Goal: Information Seeking & Learning: Find specific page/section

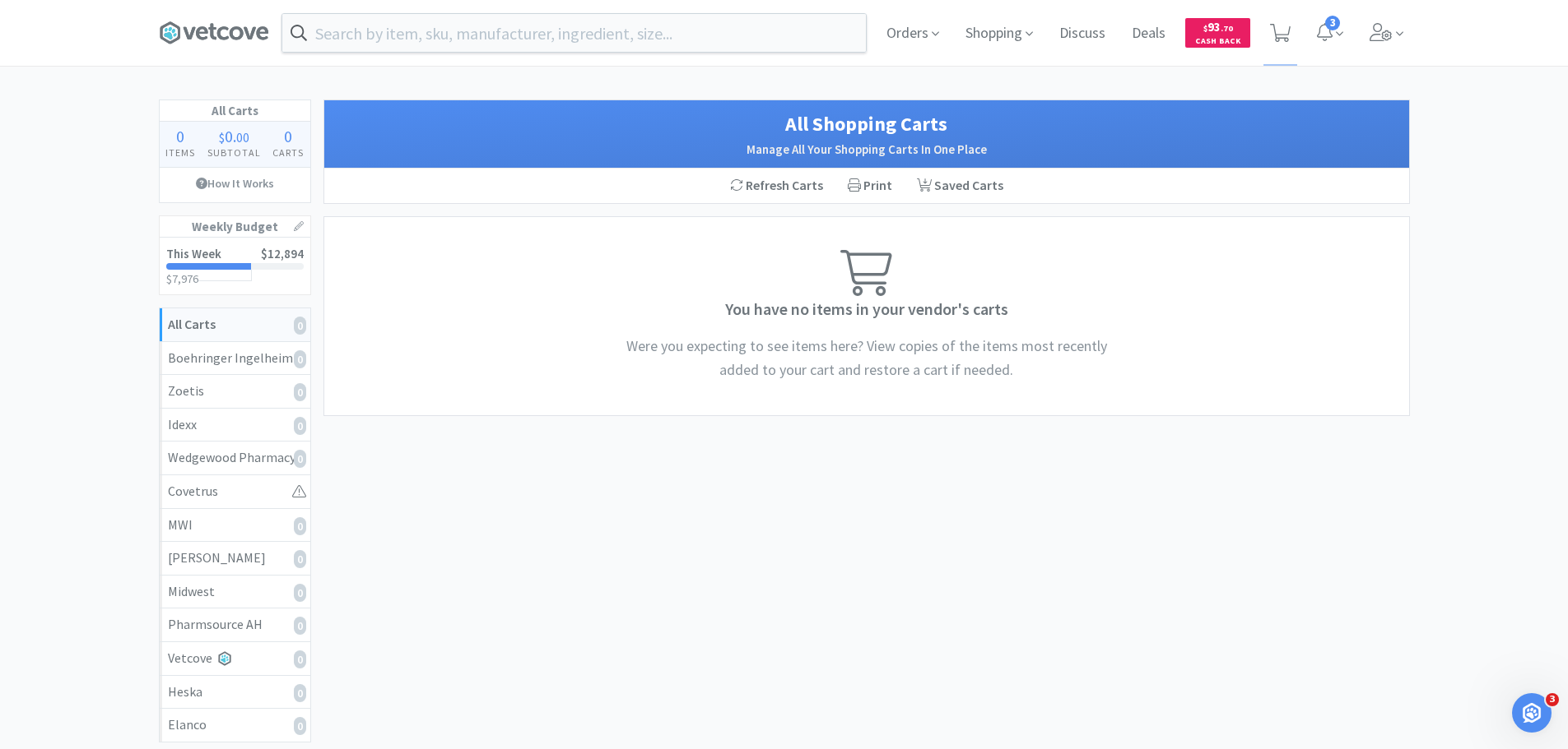
click at [908, 40] on span "Orders" at bounding box center [913, 33] width 66 height 66
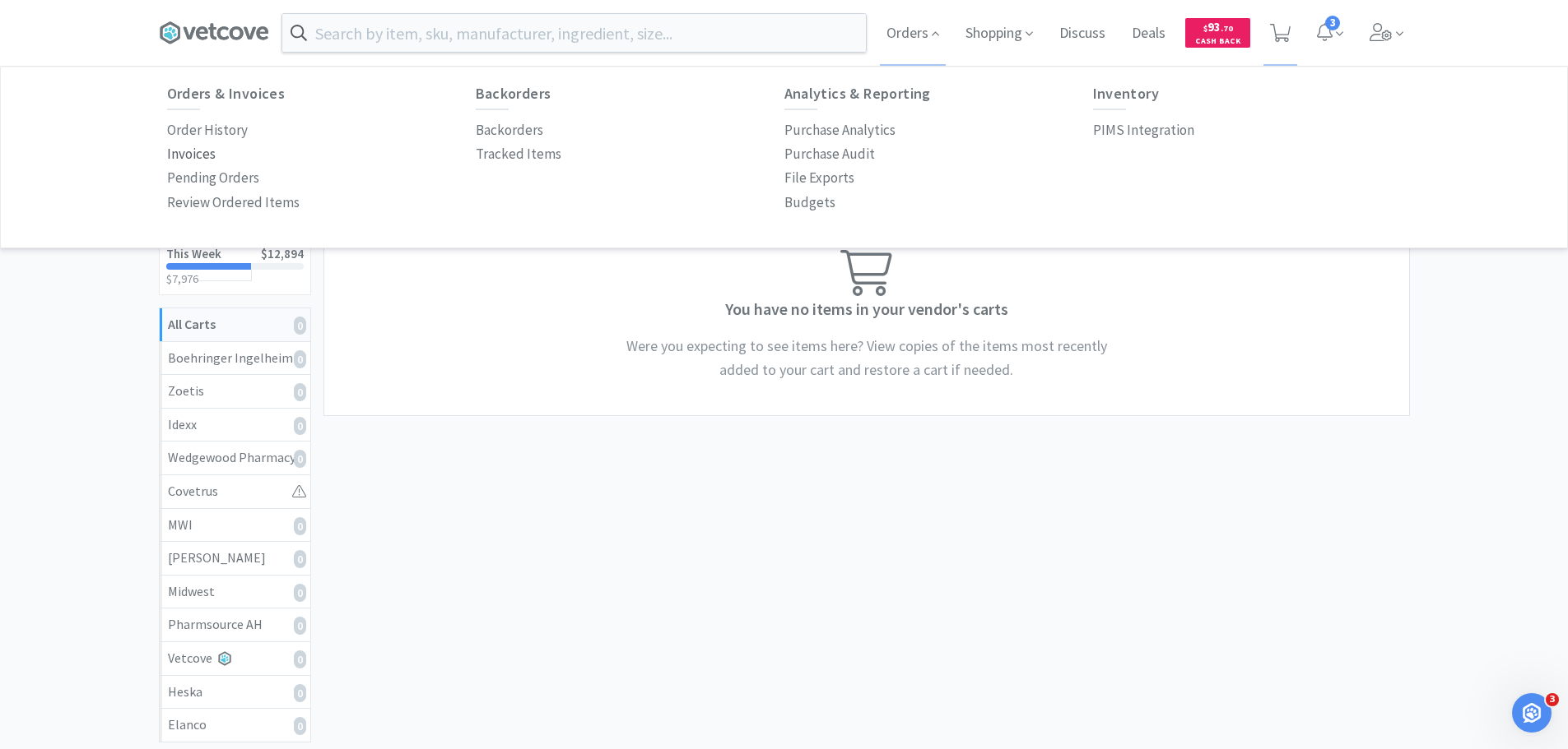
click at [185, 151] on p "Invoices" at bounding box center [191, 154] width 49 height 22
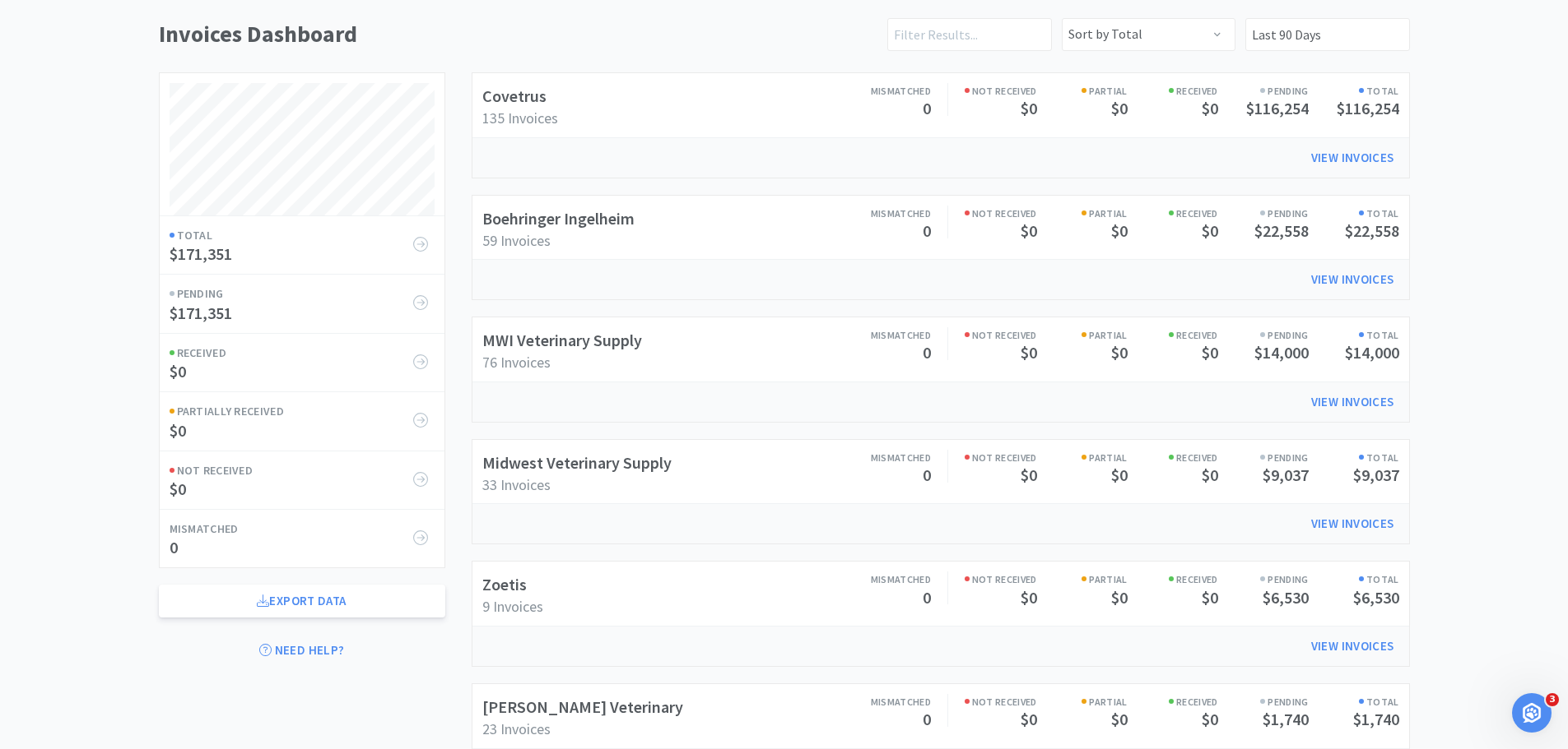
scroll to position [396, 0]
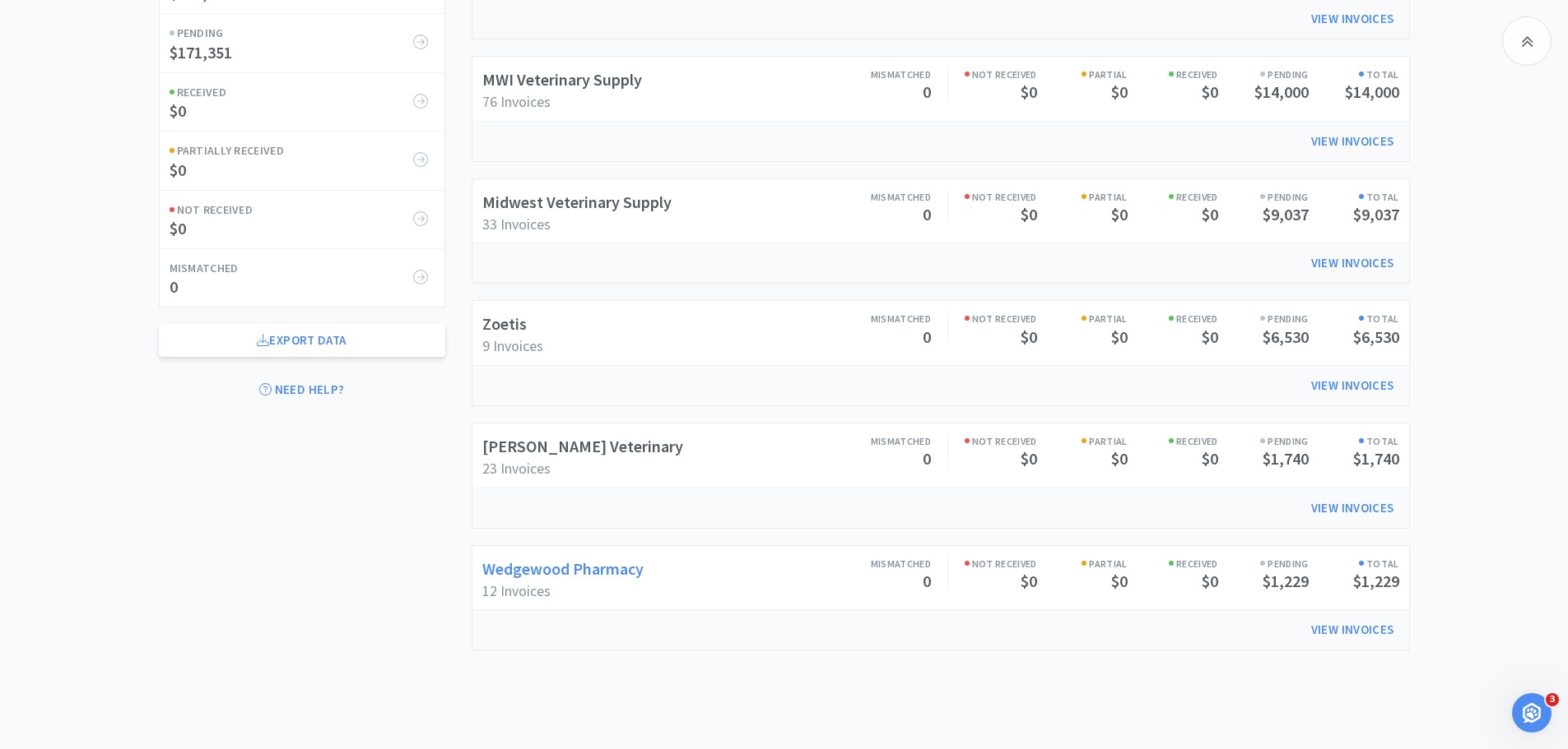
click at [634, 575] on link "Wedgewood Pharmacy" at bounding box center [563, 569] width 162 height 21
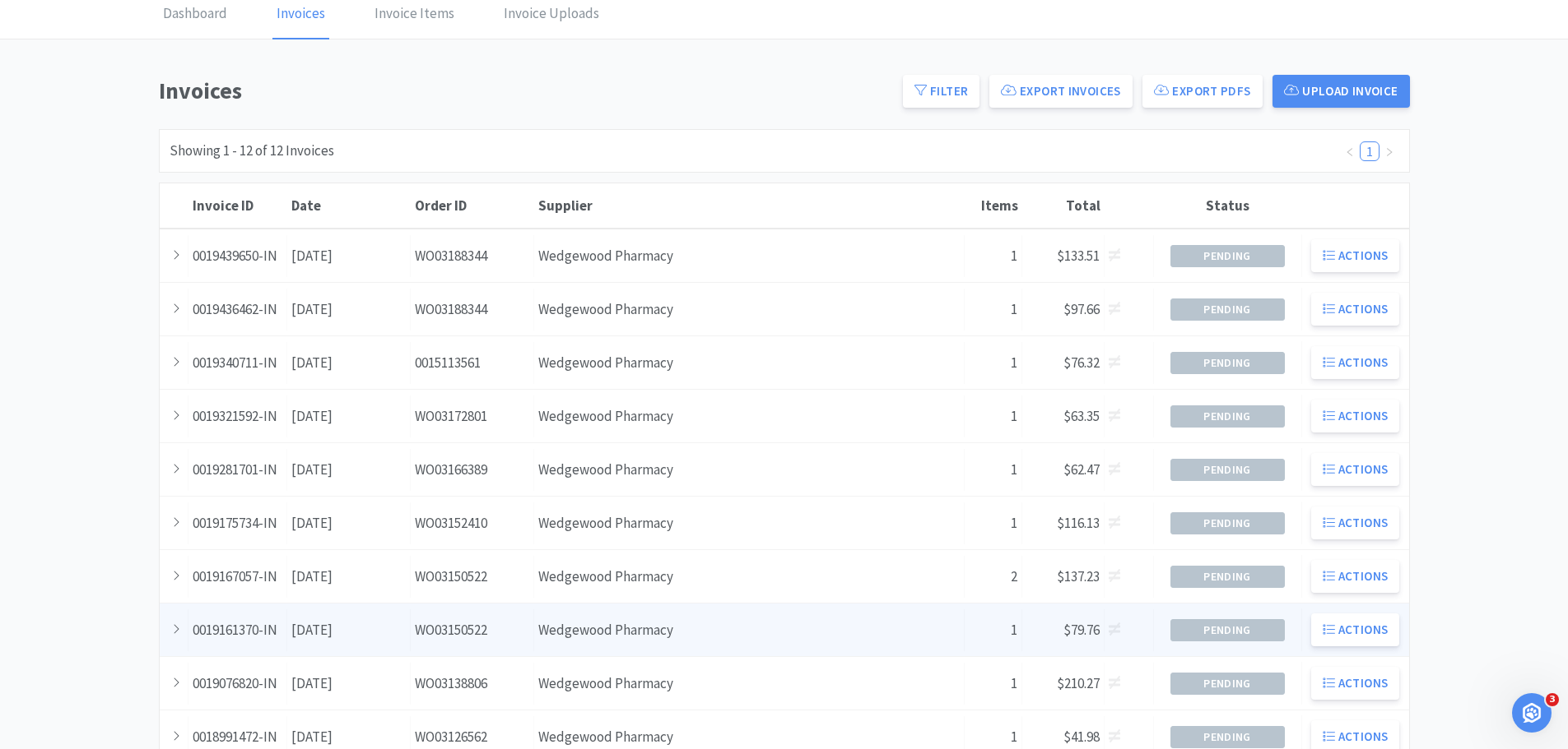
scroll to position [16, 0]
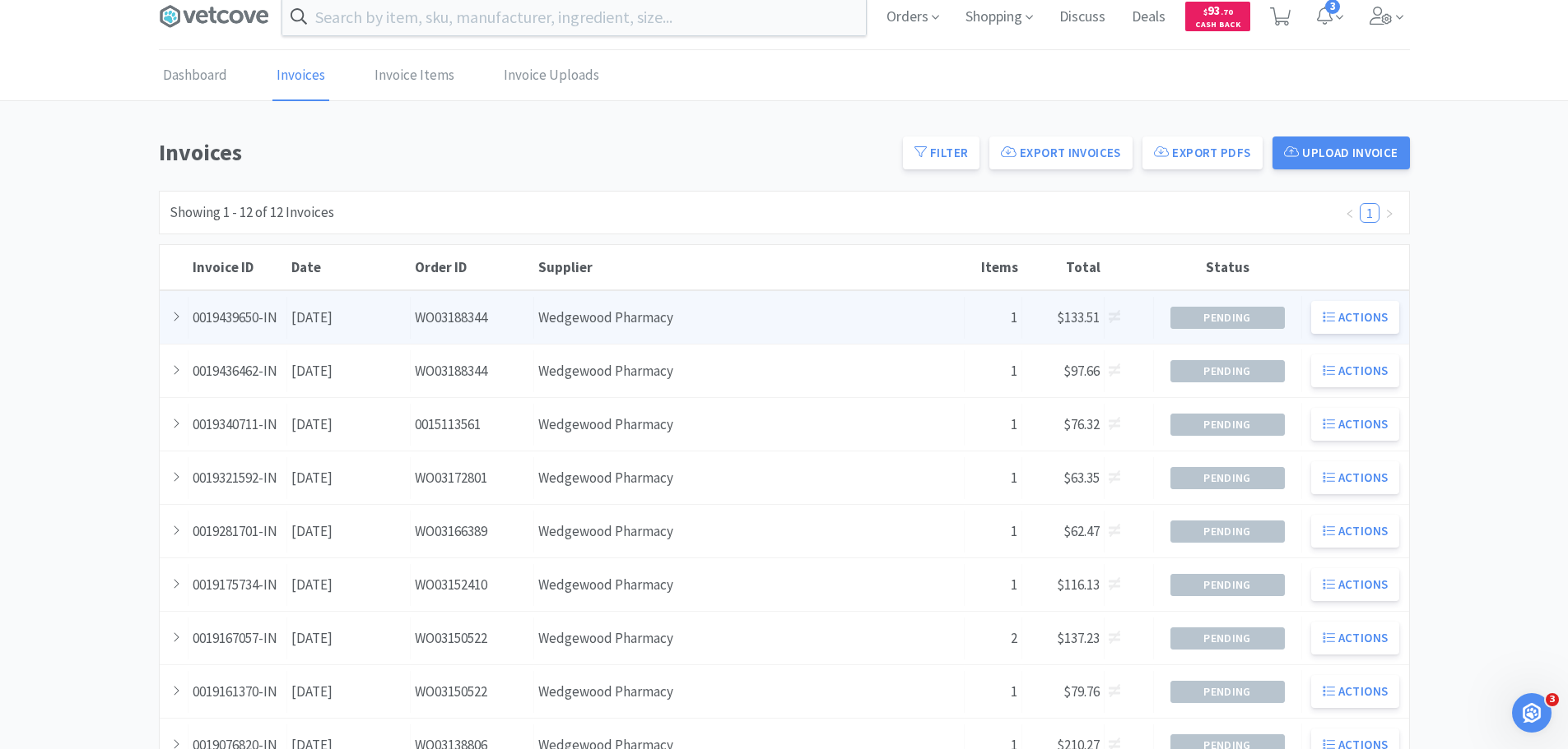
click at [612, 309] on div "Supplier Wedgewood Pharmacy" at bounding box center [749, 317] width 430 height 42
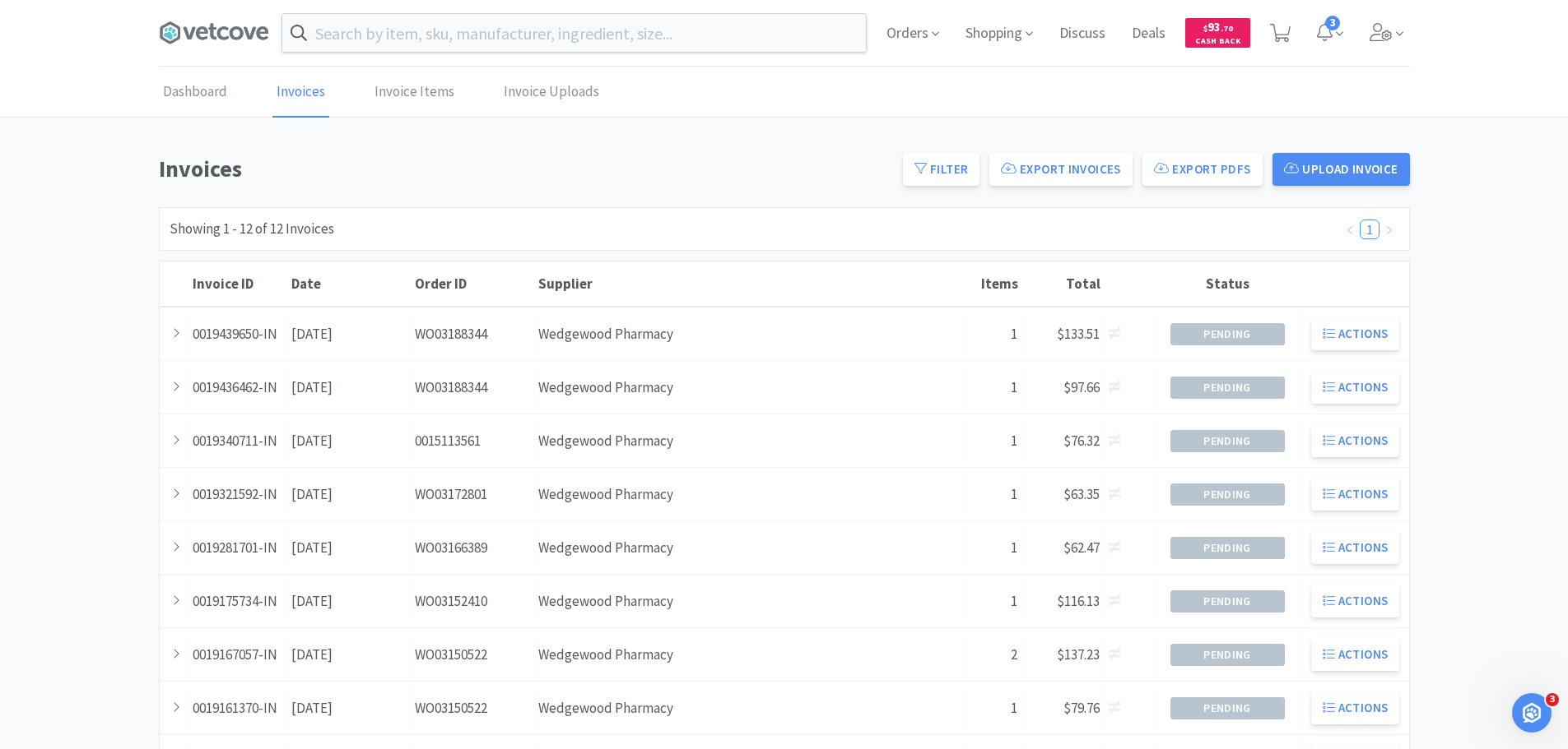
scroll to position [16, 0]
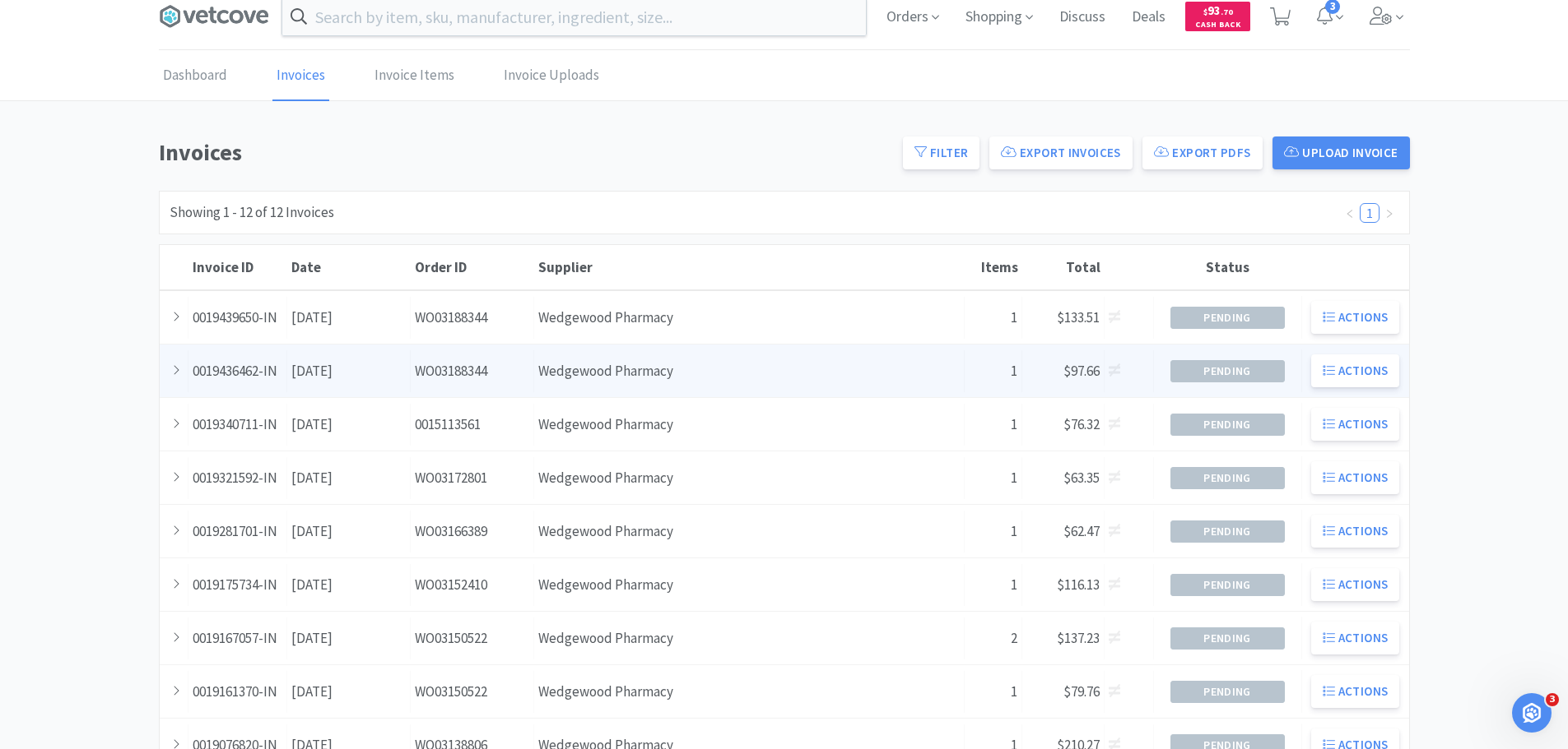
click at [388, 382] on div "Date [DATE]" at bounding box center [349, 371] width 124 height 42
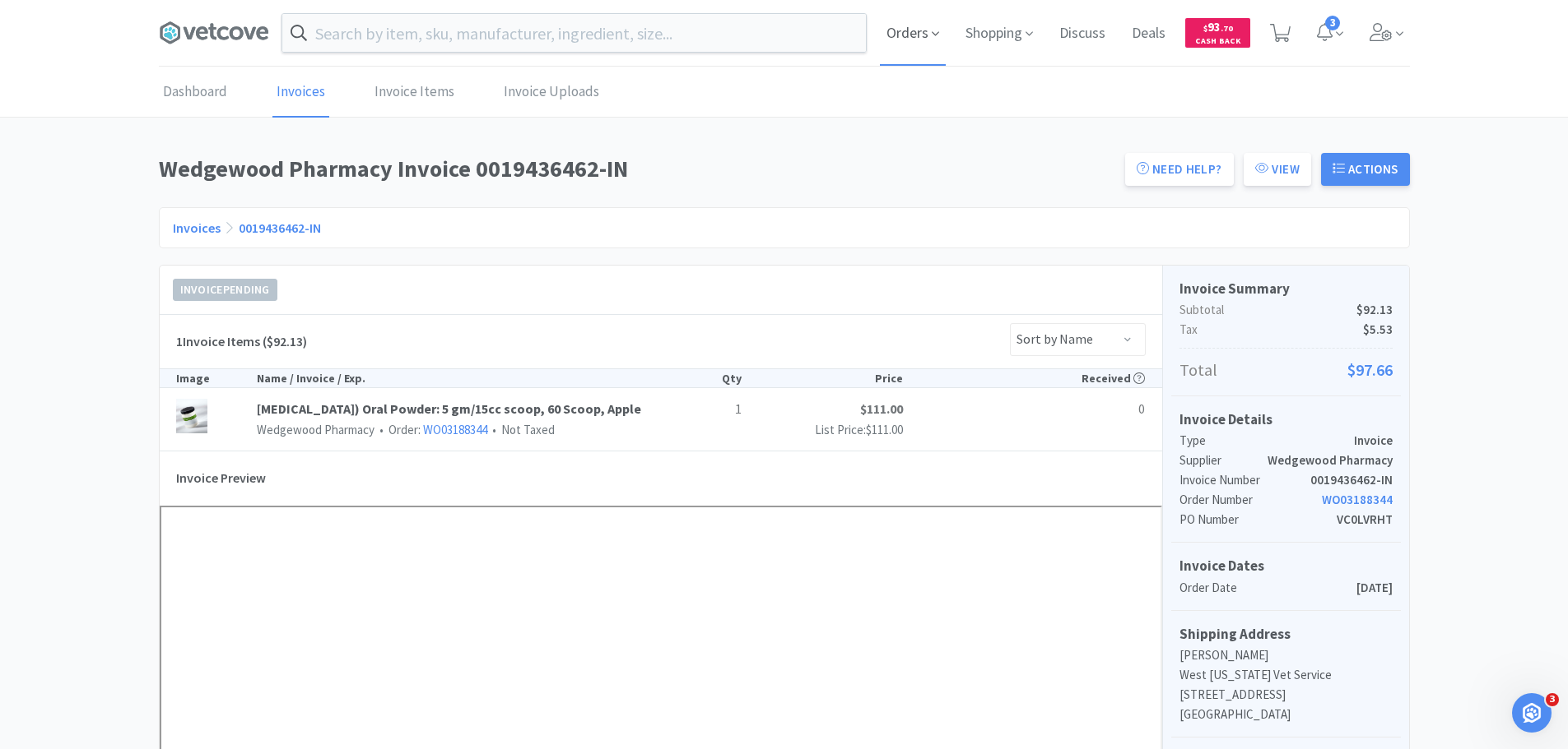
click at [922, 40] on span "Orders" at bounding box center [913, 33] width 66 height 66
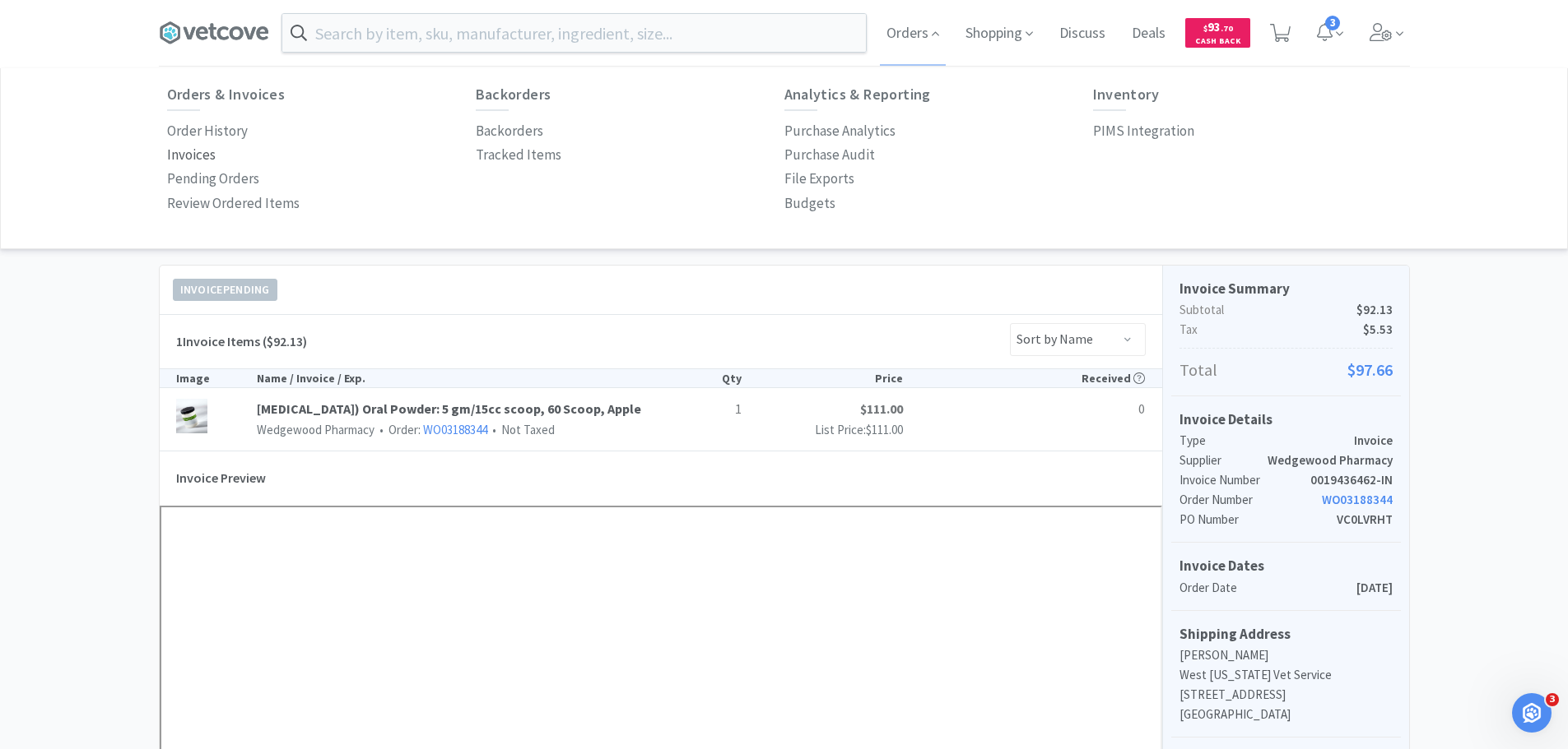
click at [185, 163] on p "Invoices" at bounding box center [191, 155] width 49 height 22
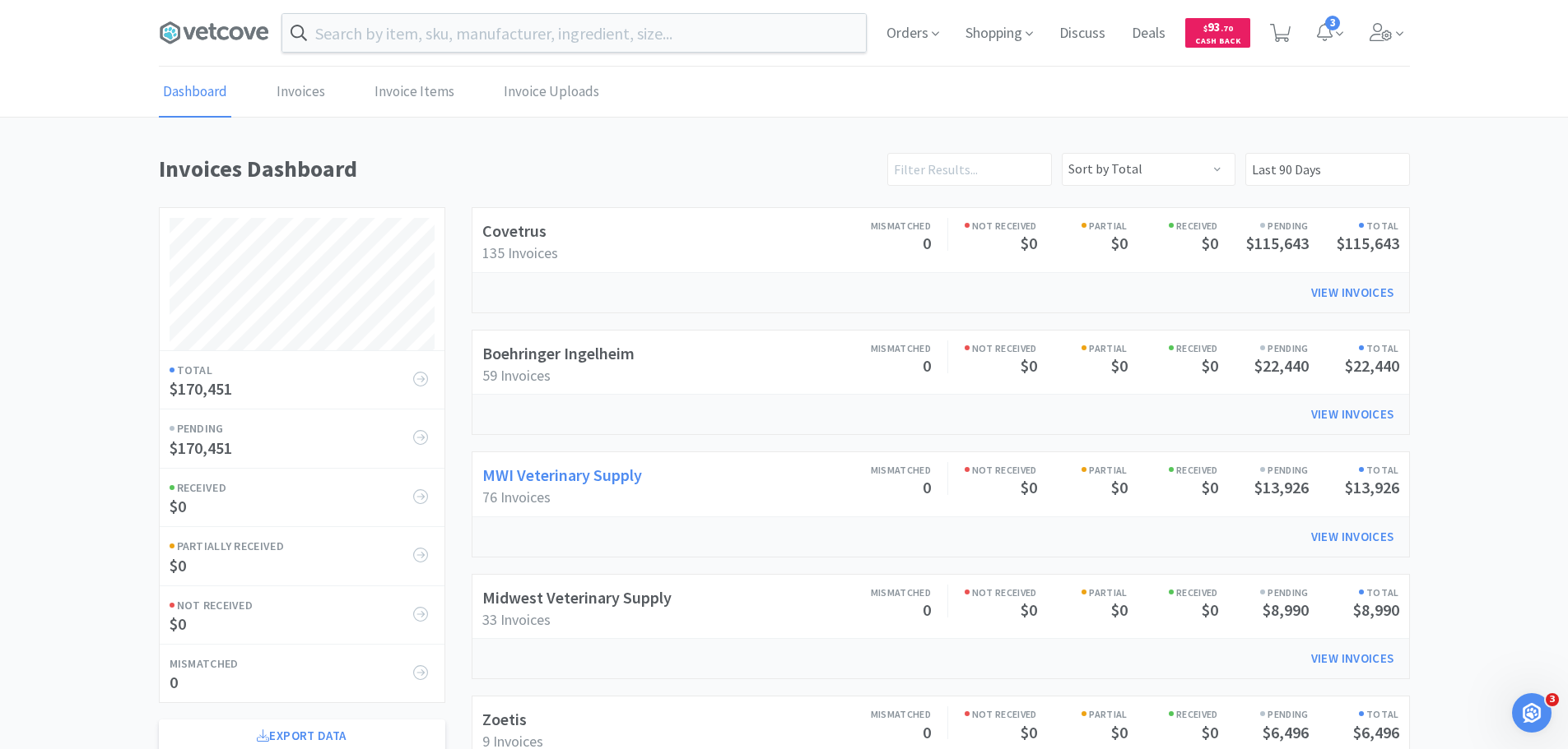
scroll to position [912, 1251]
click at [557, 356] on link "Boehringer Ingelheim" at bounding box center [558, 353] width 153 height 21
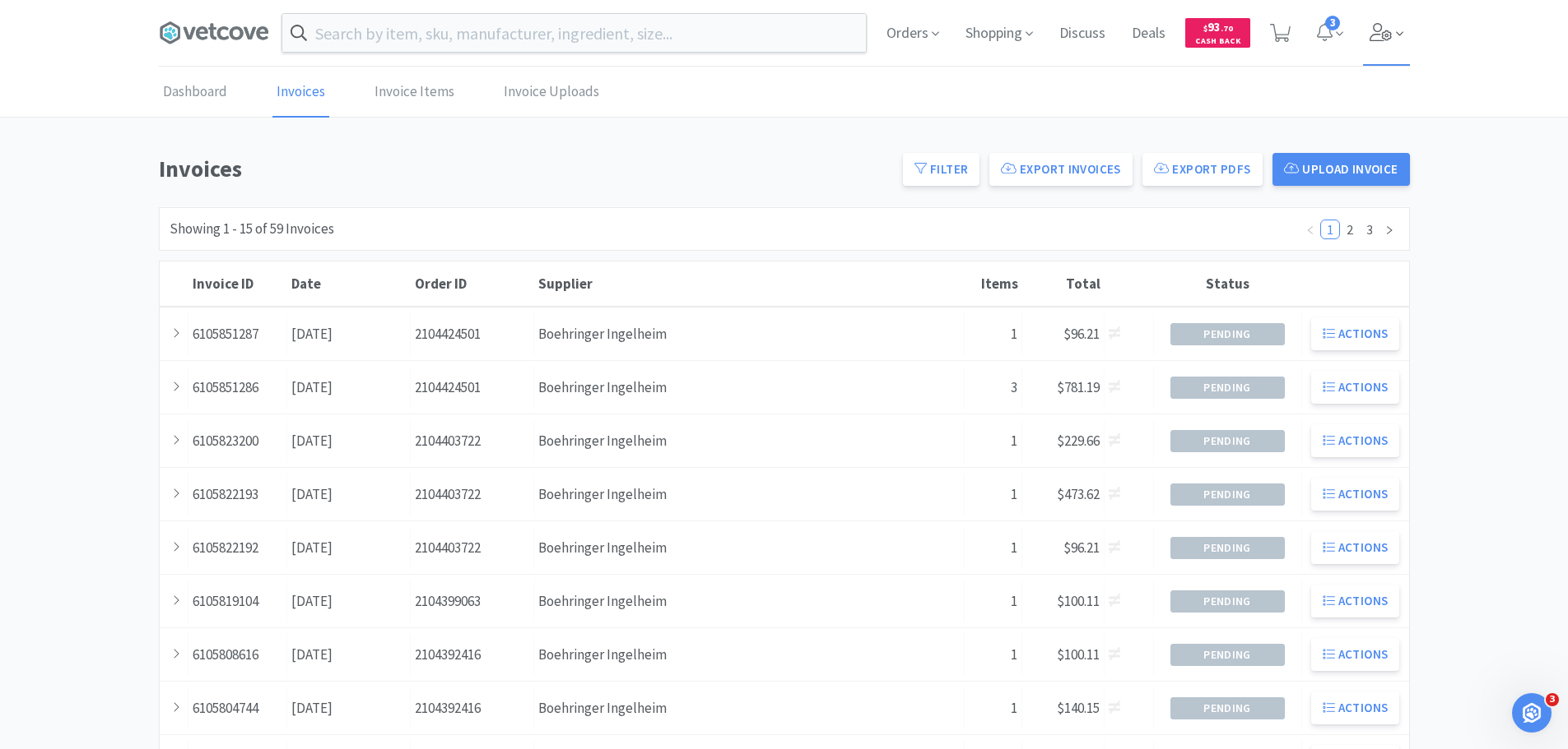
click at [1370, 34] on icon at bounding box center [1381, 32] width 23 height 18
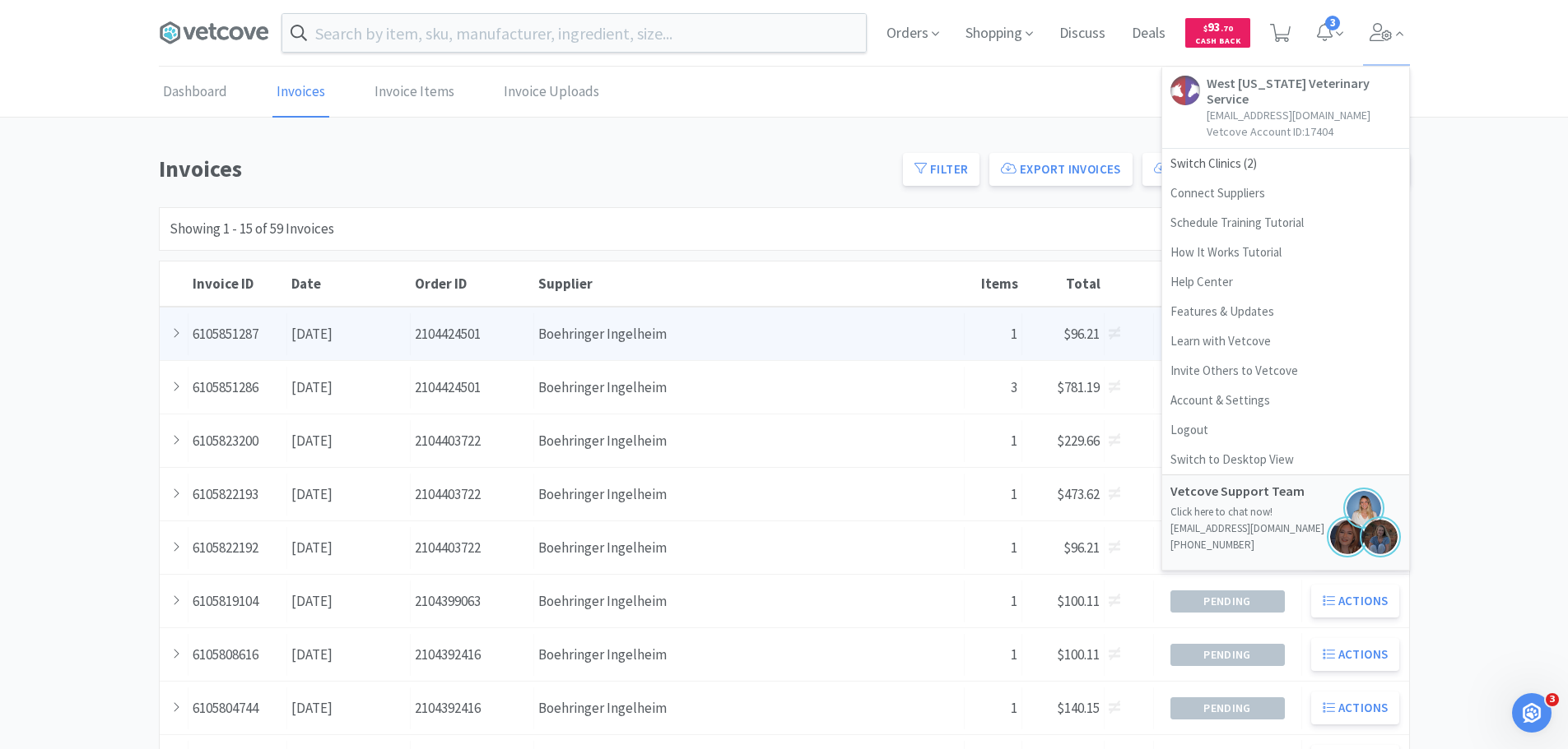
click at [573, 338] on div "Supplier Boehringer Ingelheim" at bounding box center [749, 334] width 430 height 42
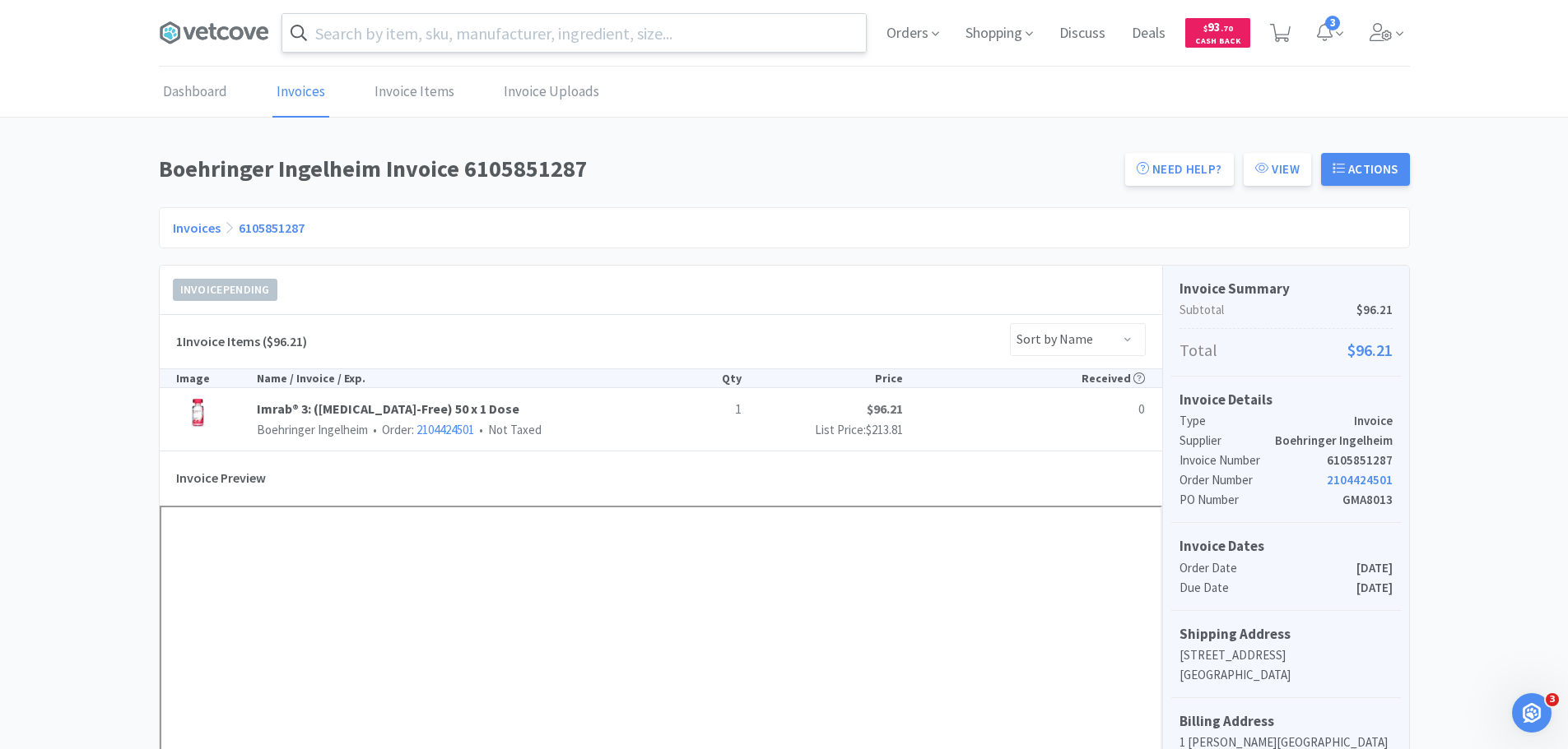
click at [466, 42] on input "text" at bounding box center [574, 33] width 584 height 38
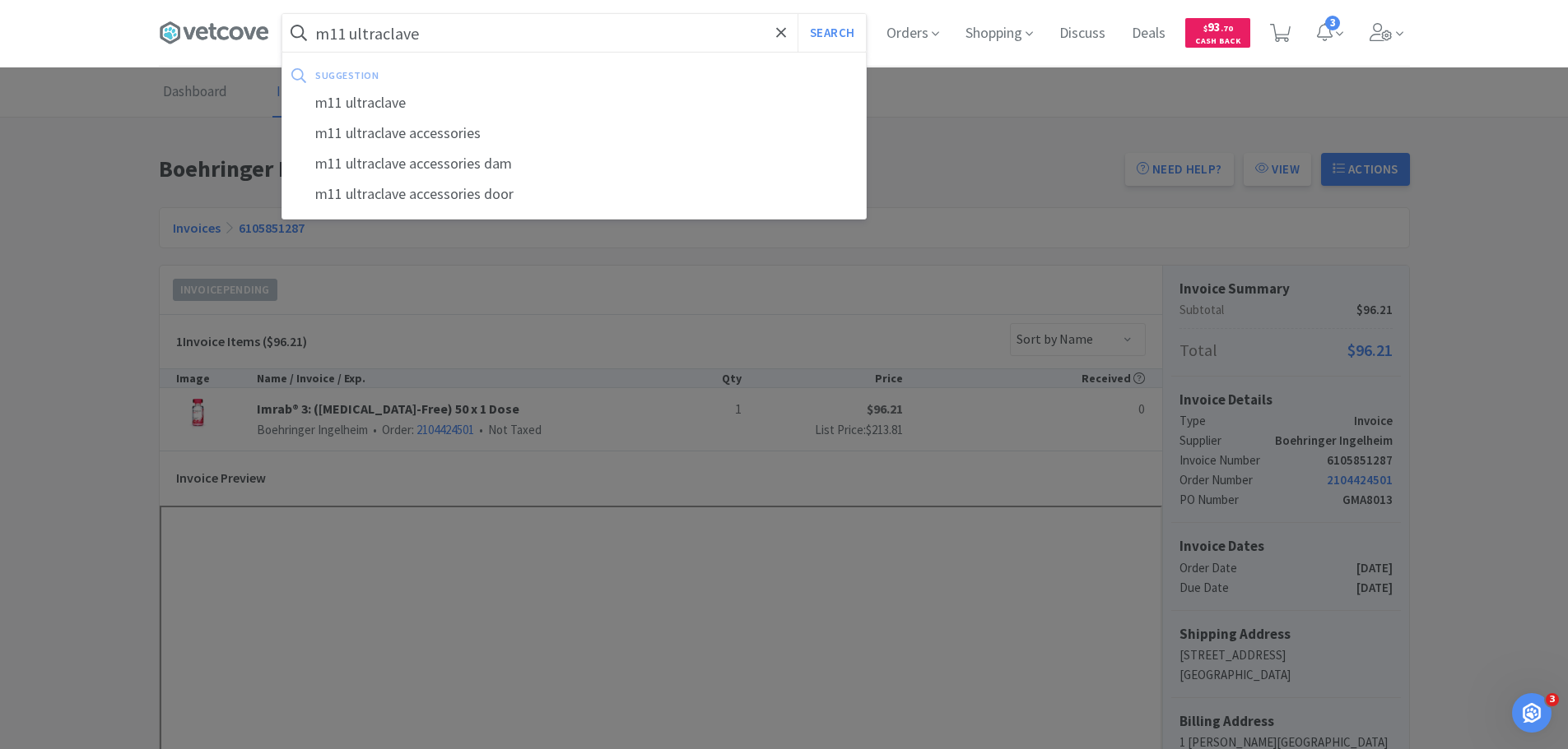
type input "m11 ultraclave"
click at [797, 14] on button "Search" at bounding box center [831, 33] width 68 height 38
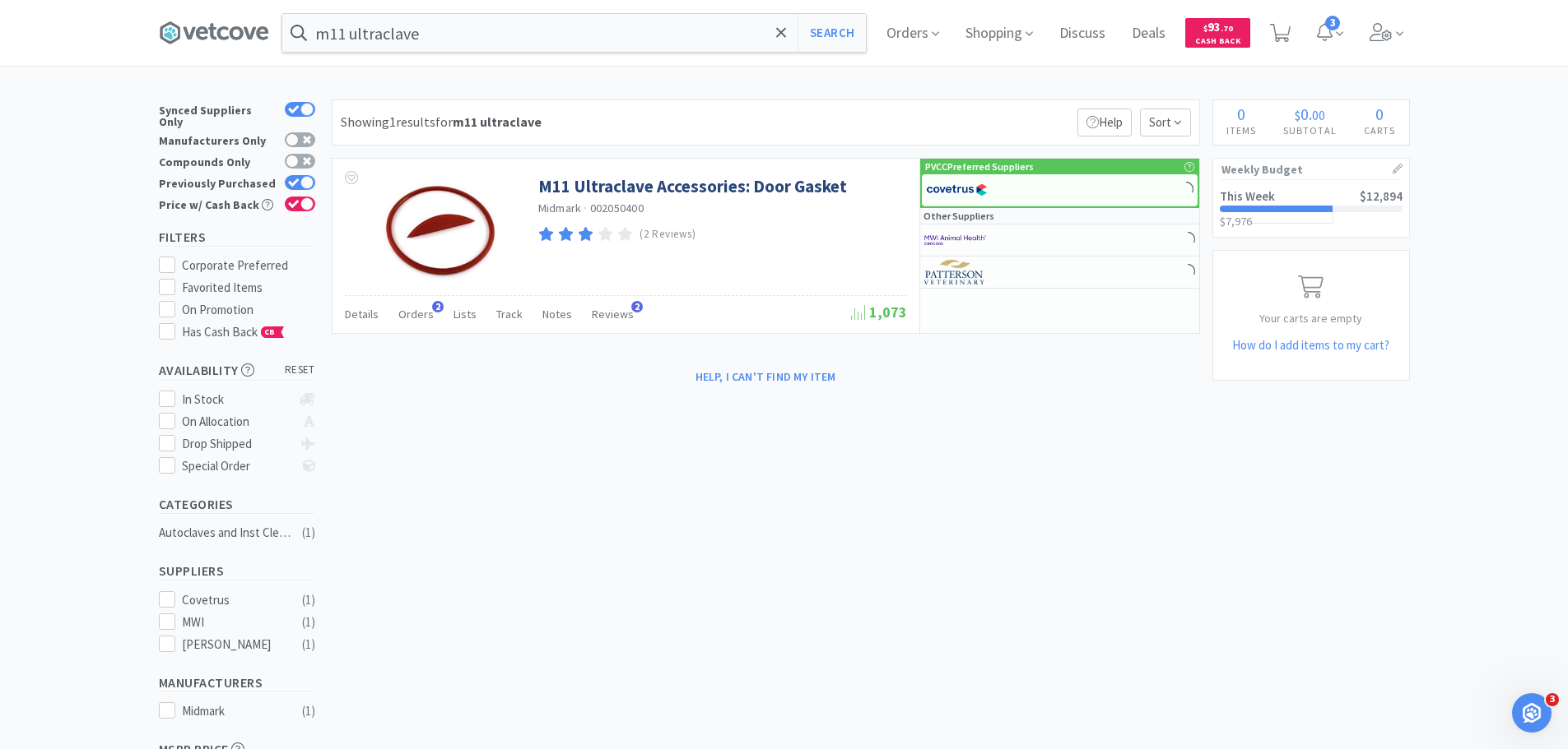
click at [296, 173] on div "Previously Purchased" at bounding box center [237, 184] width 157 height 21
click at [296, 179] on icon at bounding box center [293, 183] width 11 height 8
checkbox input "false"
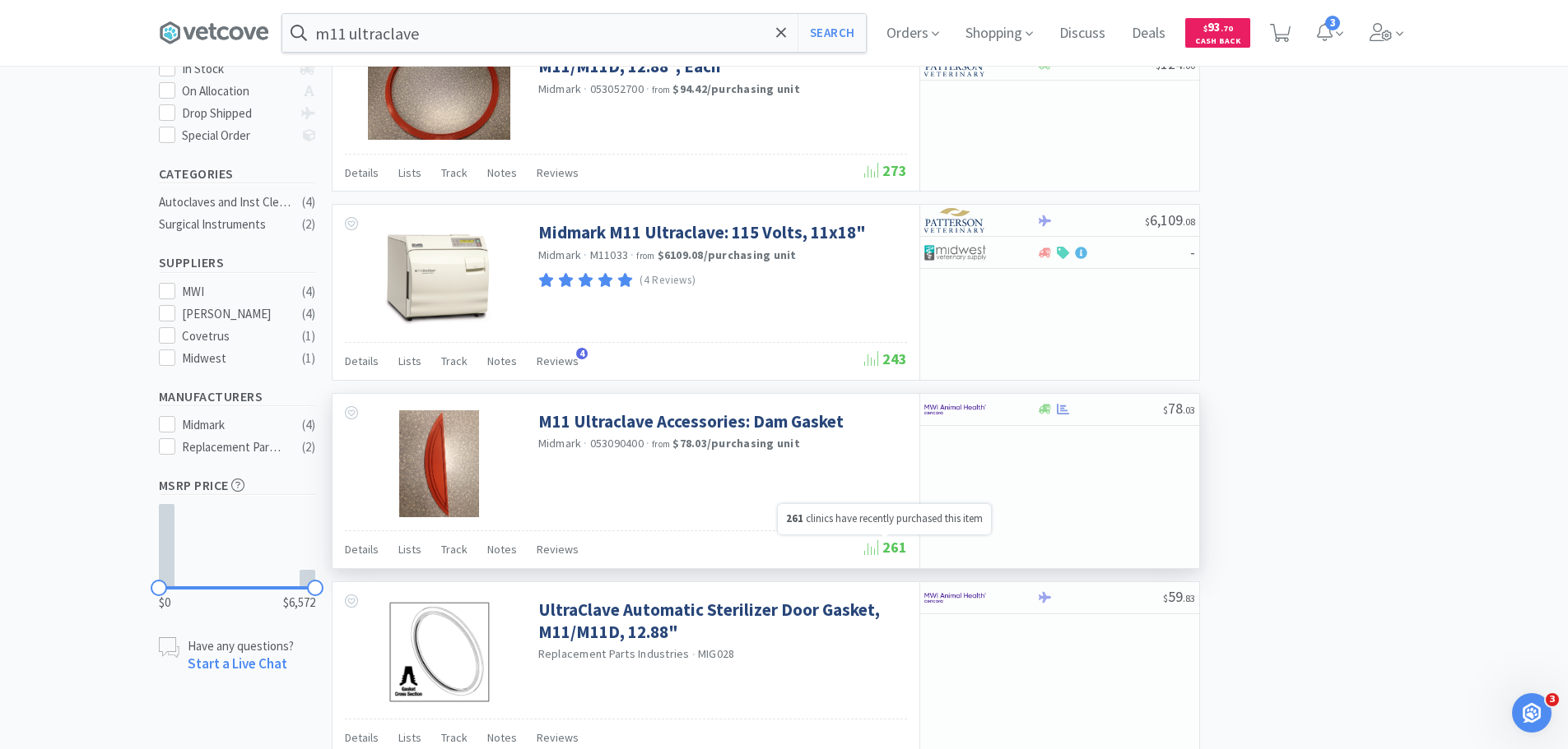
scroll to position [302, 0]
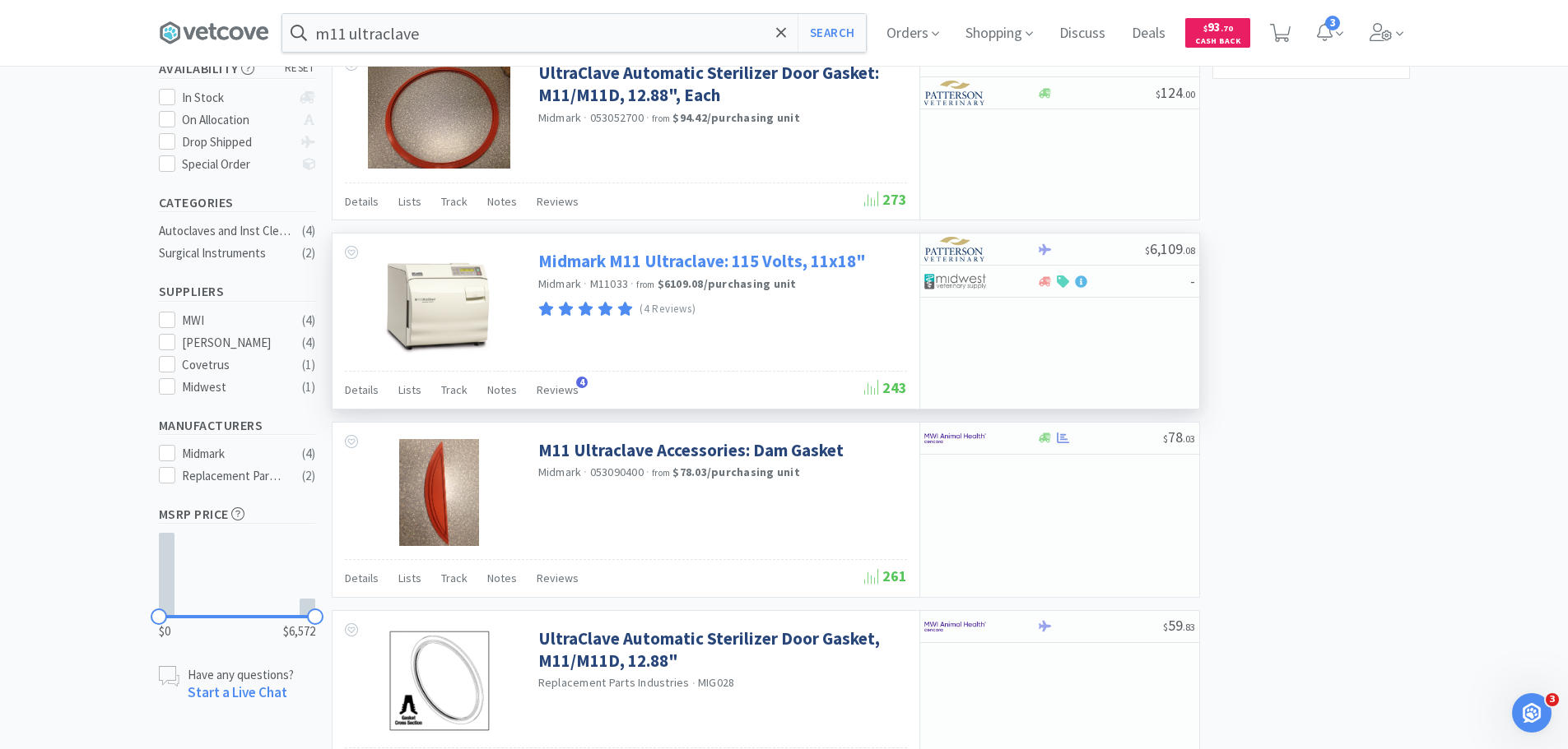
click at [554, 263] on link "Midmark M11 Ultraclave: 115 Volts, 11x18"" at bounding box center [702, 260] width 327 height 22
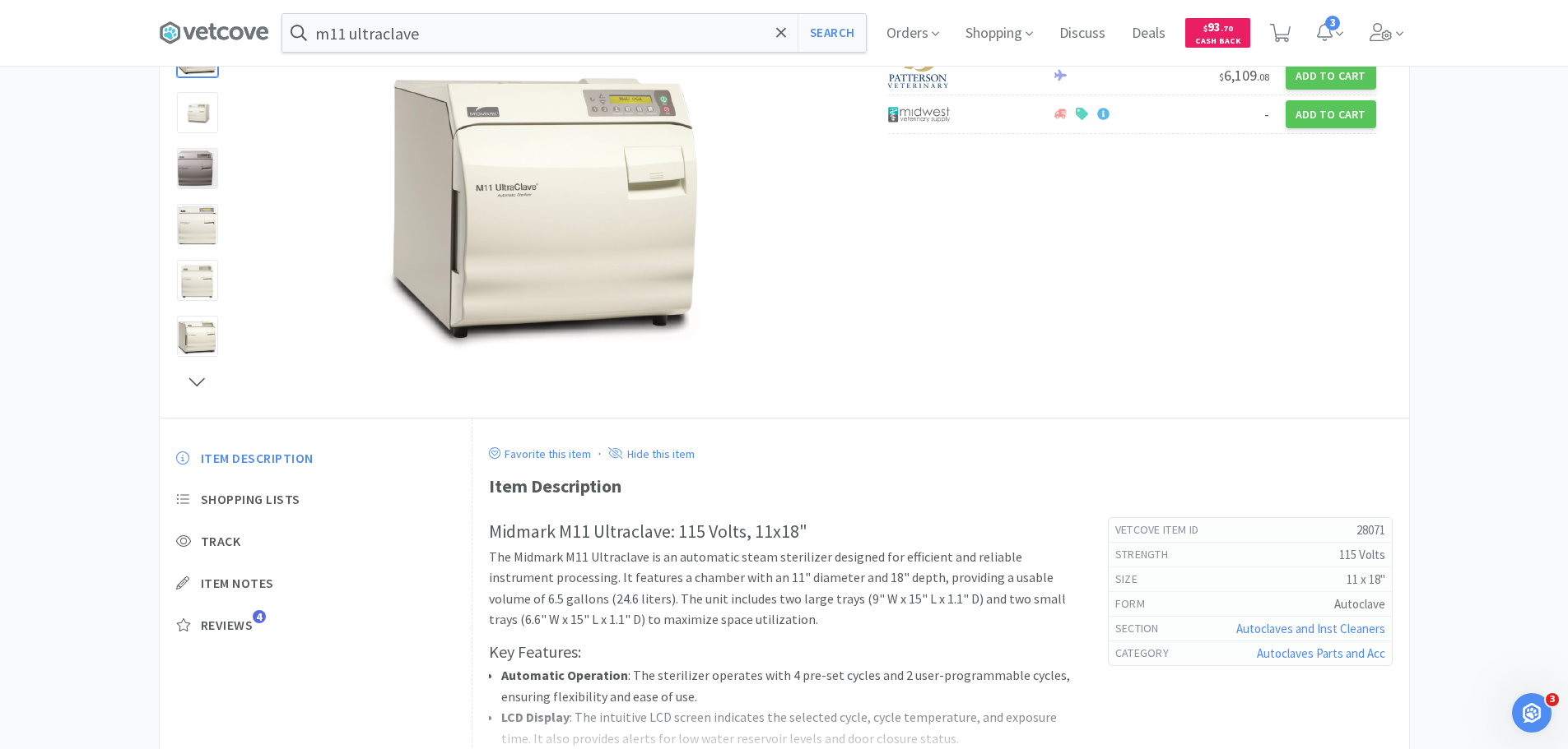
scroll to position [82, 0]
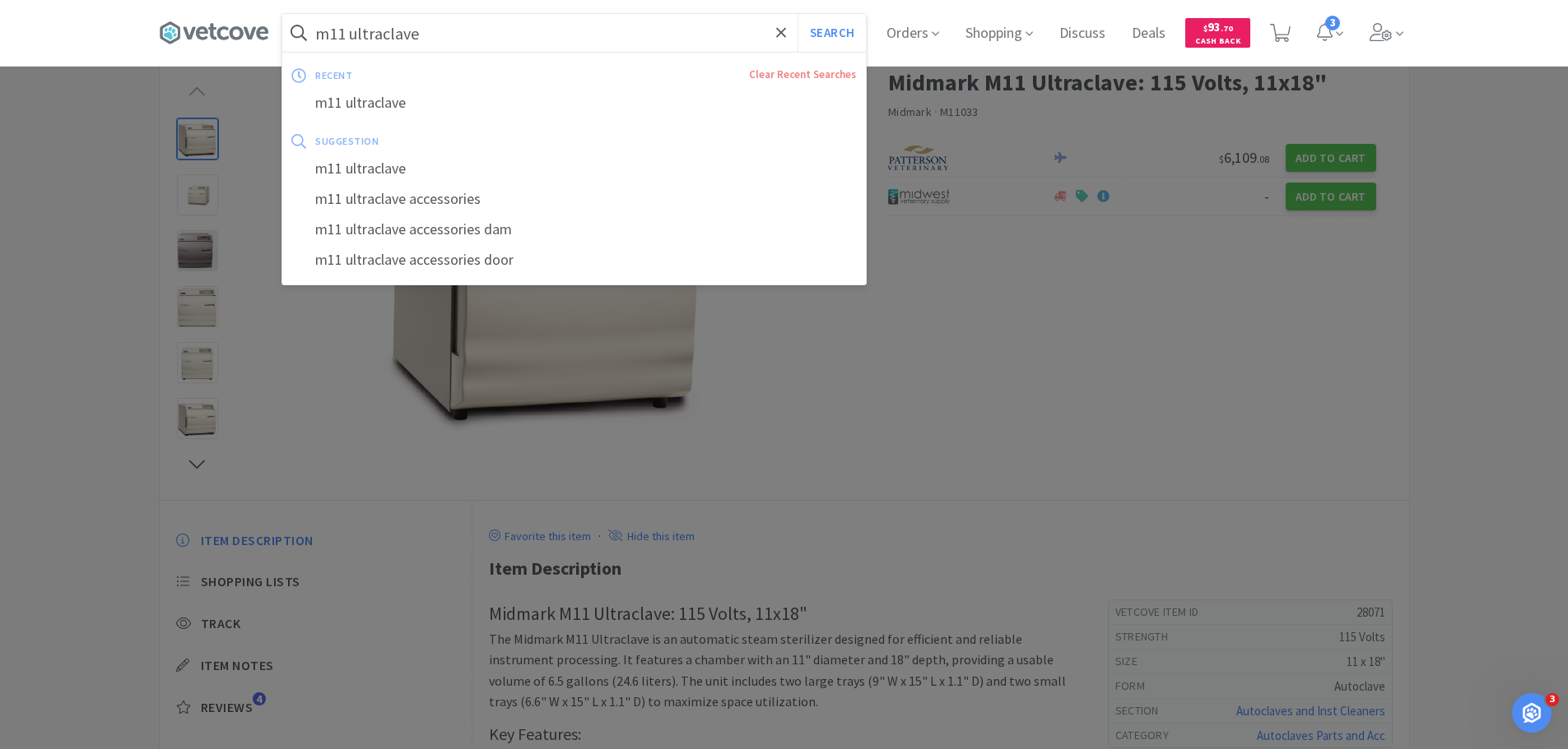
click at [732, 34] on input "m11 ultraclave" at bounding box center [574, 33] width 584 height 38
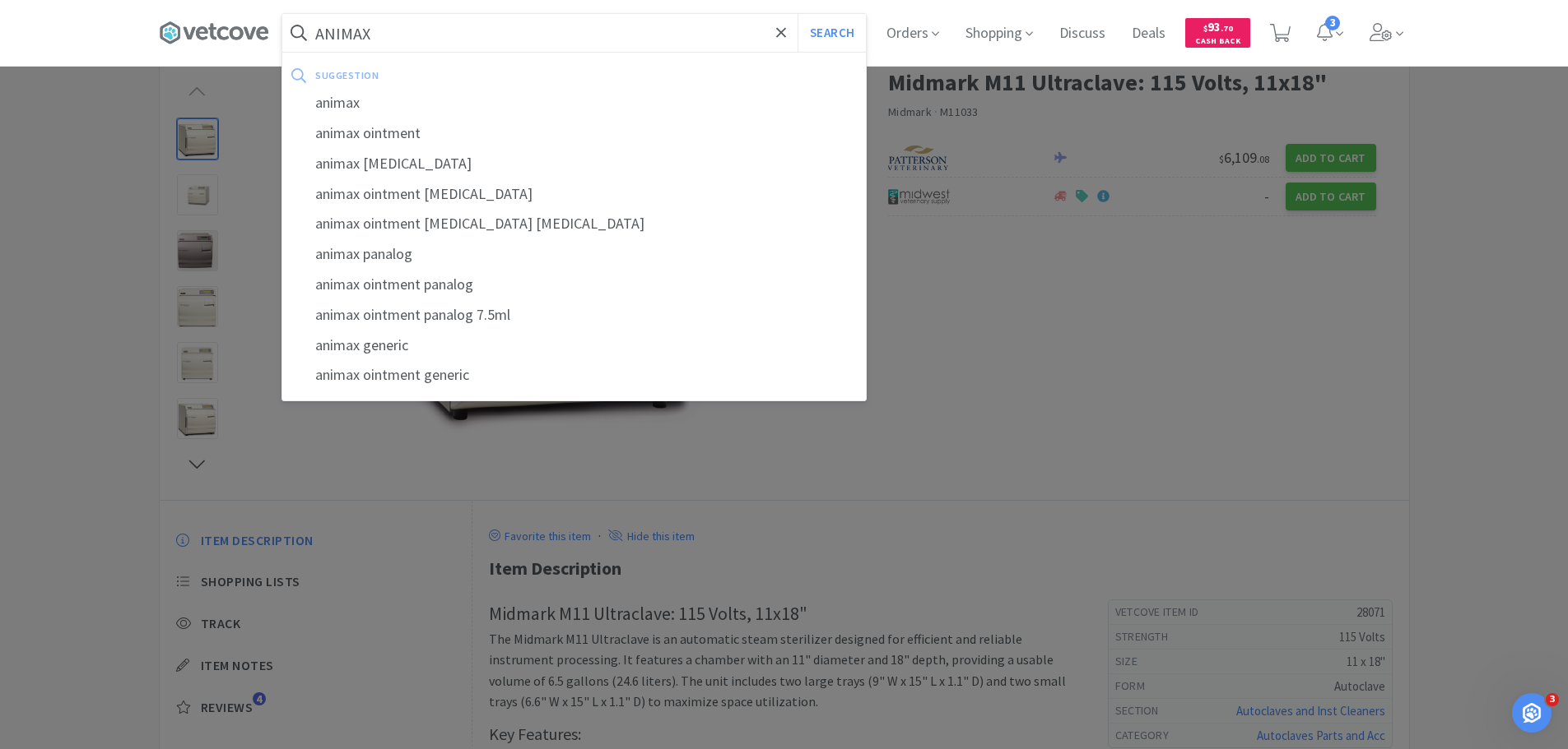
type input "ANIMAX"
click at [797, 14] on button "Search" at bounding box center [831, 33] width 68 height 38
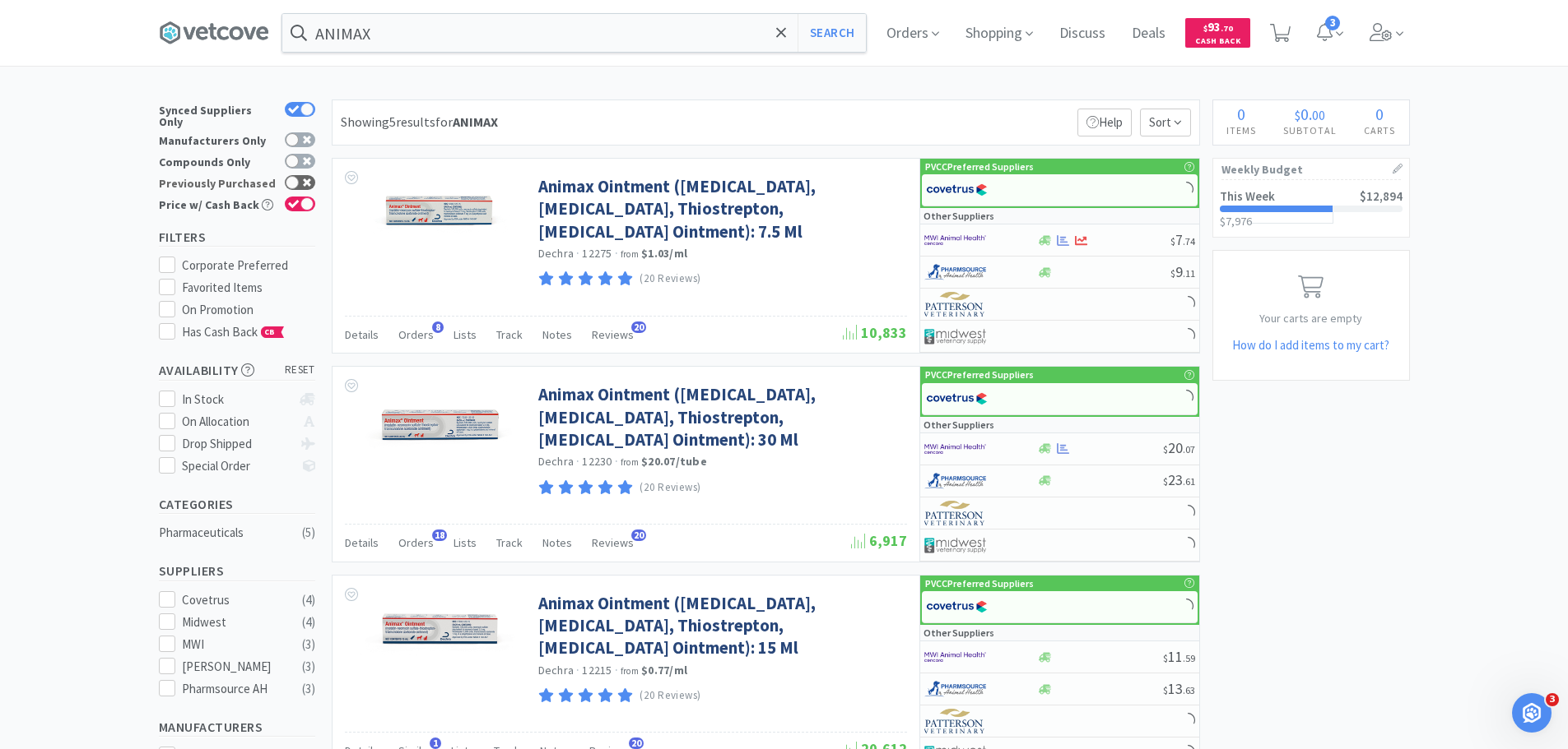
click at [305, 179] on icon at bounding box center [307, 183] width 8 height 8
checkbox input "true"
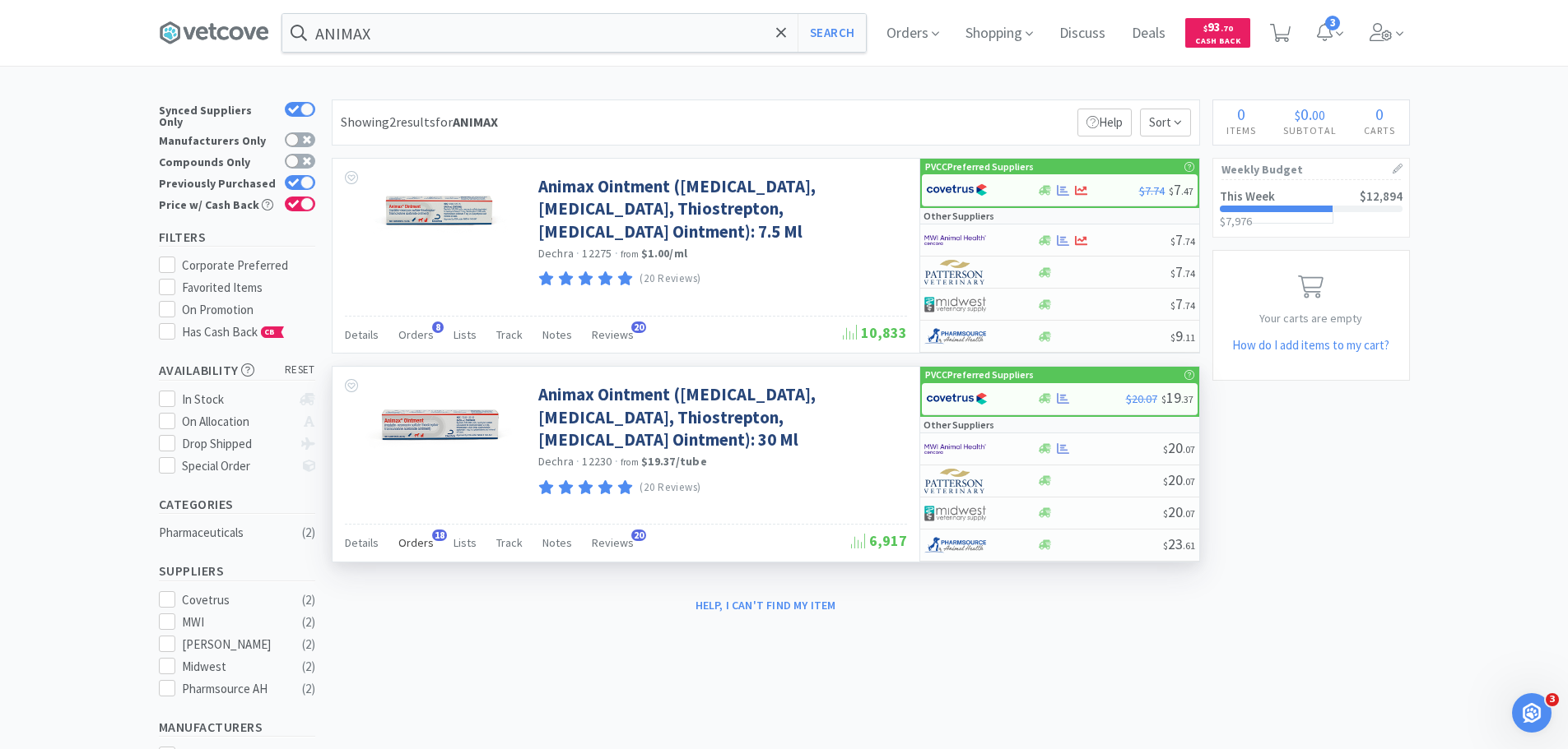
click at [414, 543] on span "Orders" at bounding box center [415, 543] width 35 height 15
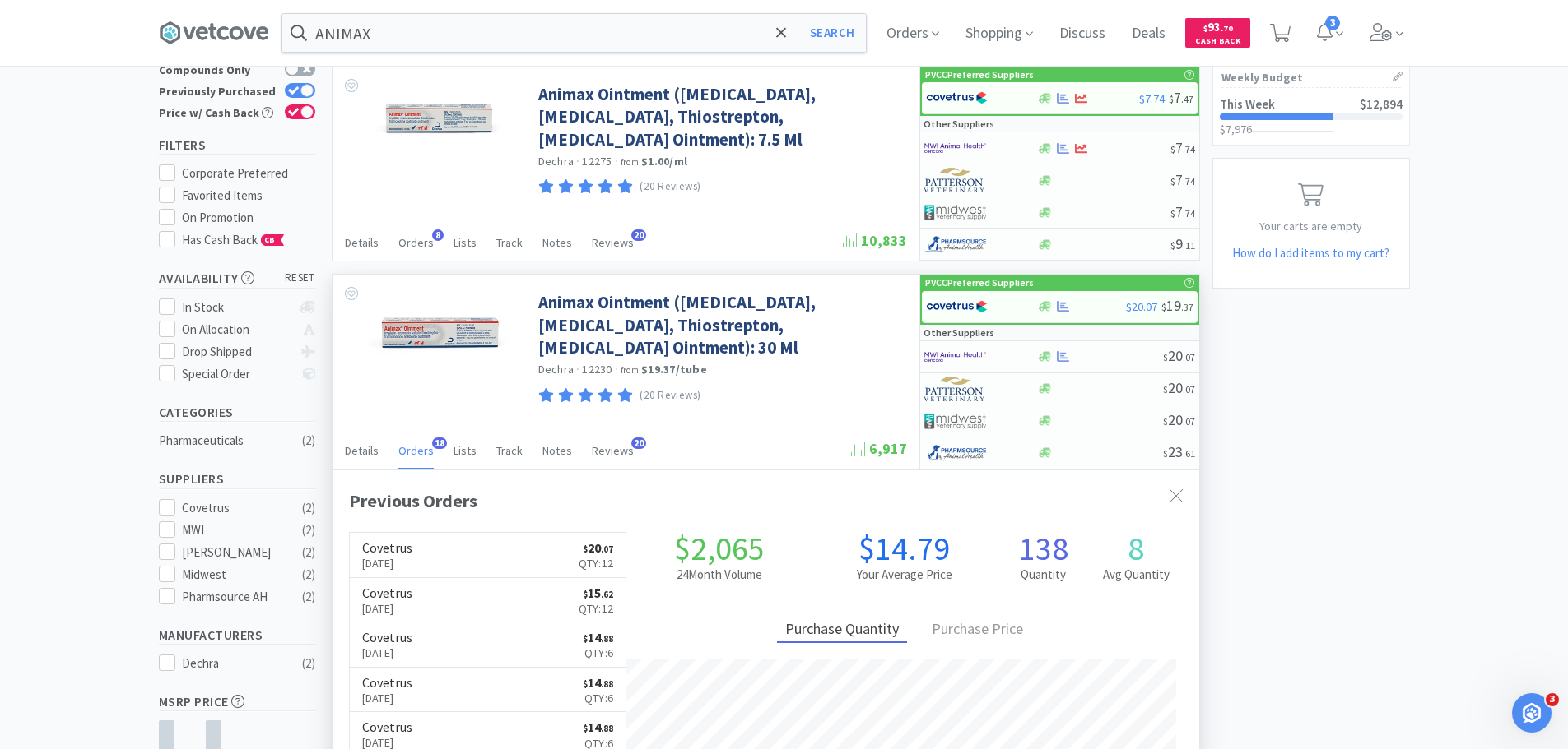
scroll to position [246, 0]
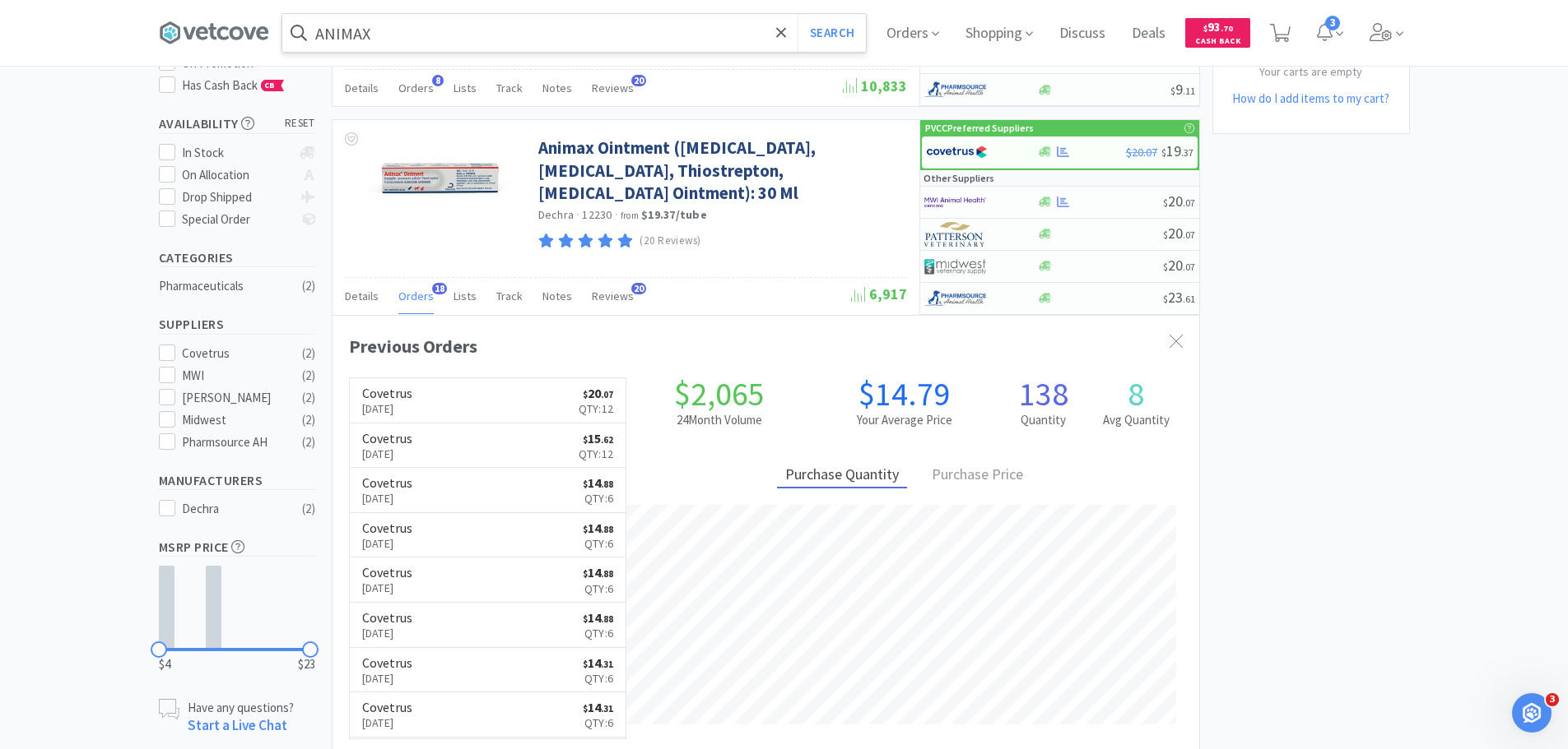
click at [564, 25] on input "ANIMAX" at bounding box center [574, 33] width 584 height 38
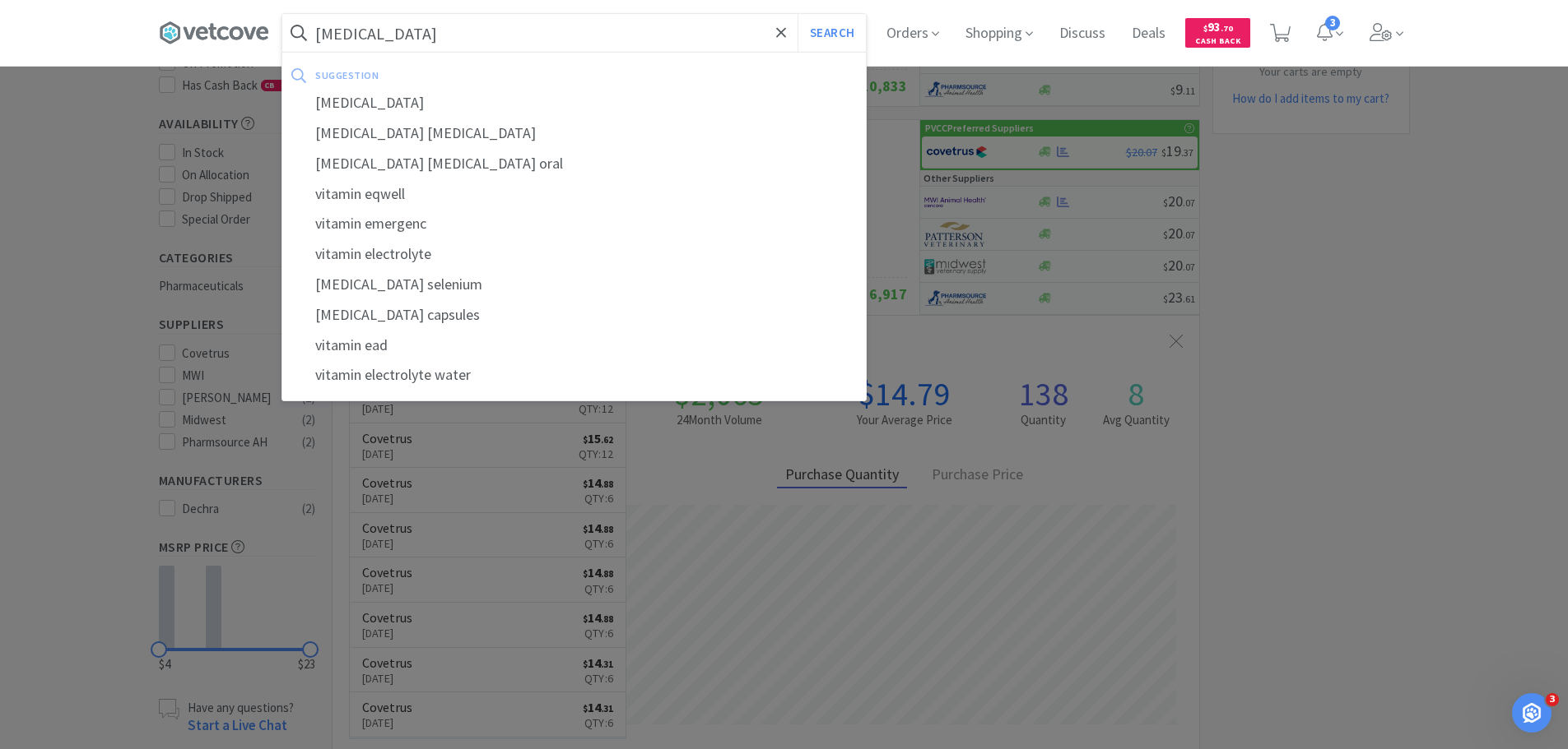
type input "[MEDICAL_DATA]"
click at [797, 14] on button "Search" at bounding box center [831, 33] width 68 height 38
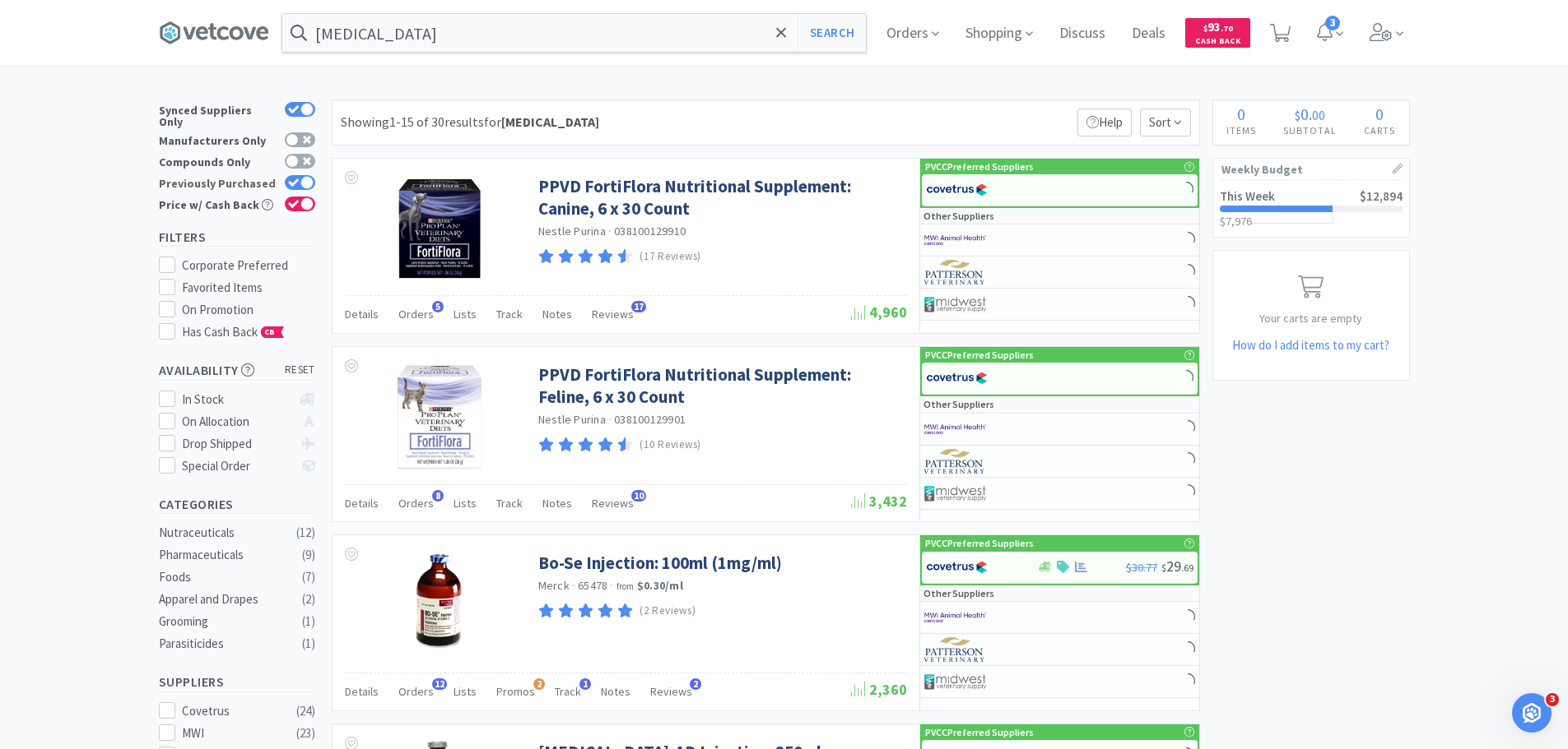
click at [304, 176] on div at bounding box center [307, 183] width 13 height 13
checkbox input "false"
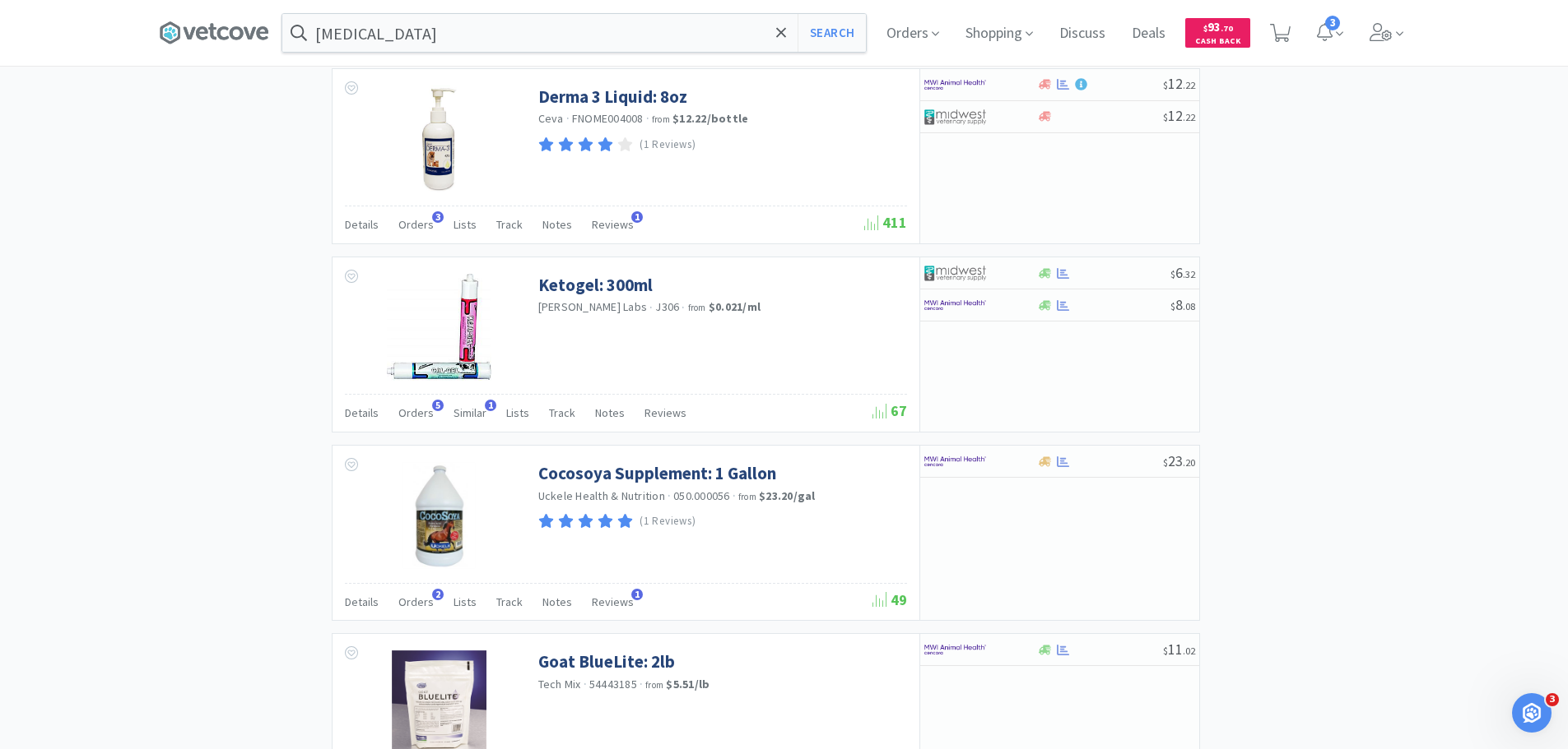
scroll to position [1809, 0]
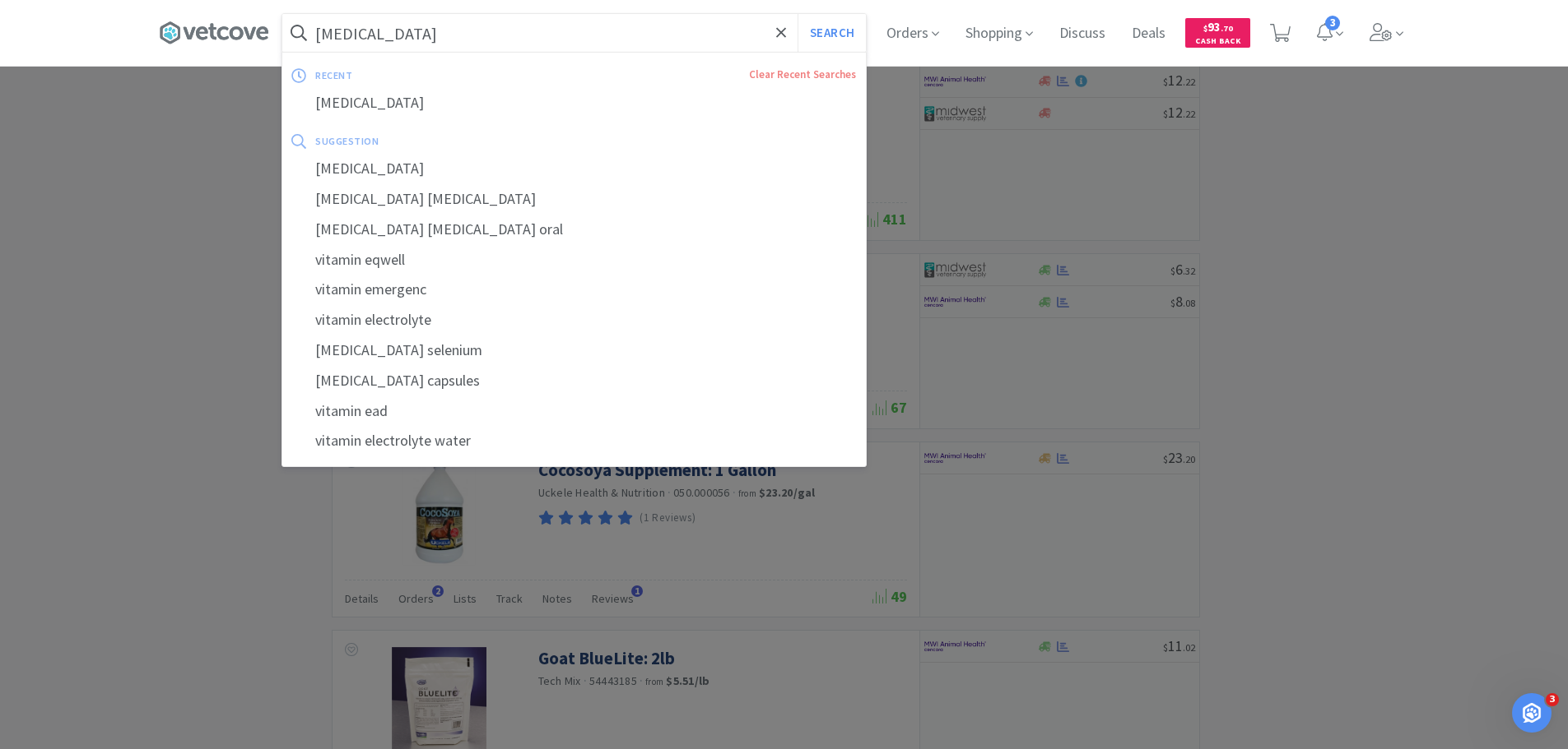
click at [474, 31] on input "[MEDICAL_DATA]" at bounding box center [574, 33] width 584 height 38
click at [481, 31] on input "[MEDICAL_DATA]" at bounding box center [574, 33] width 584 height 38
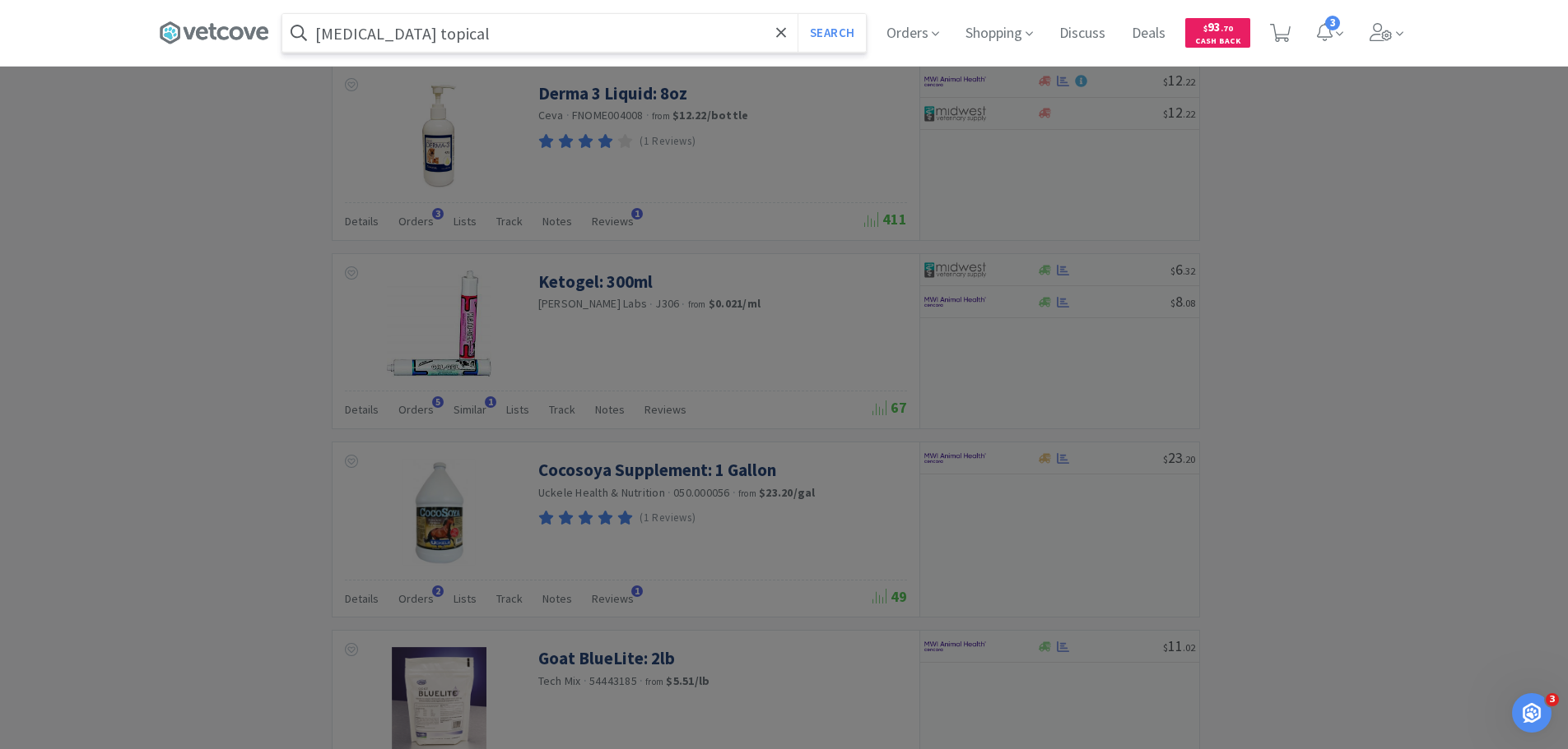
click at [797, 14] on button "Search" at bounding box center [831, 33] width 68 height 38
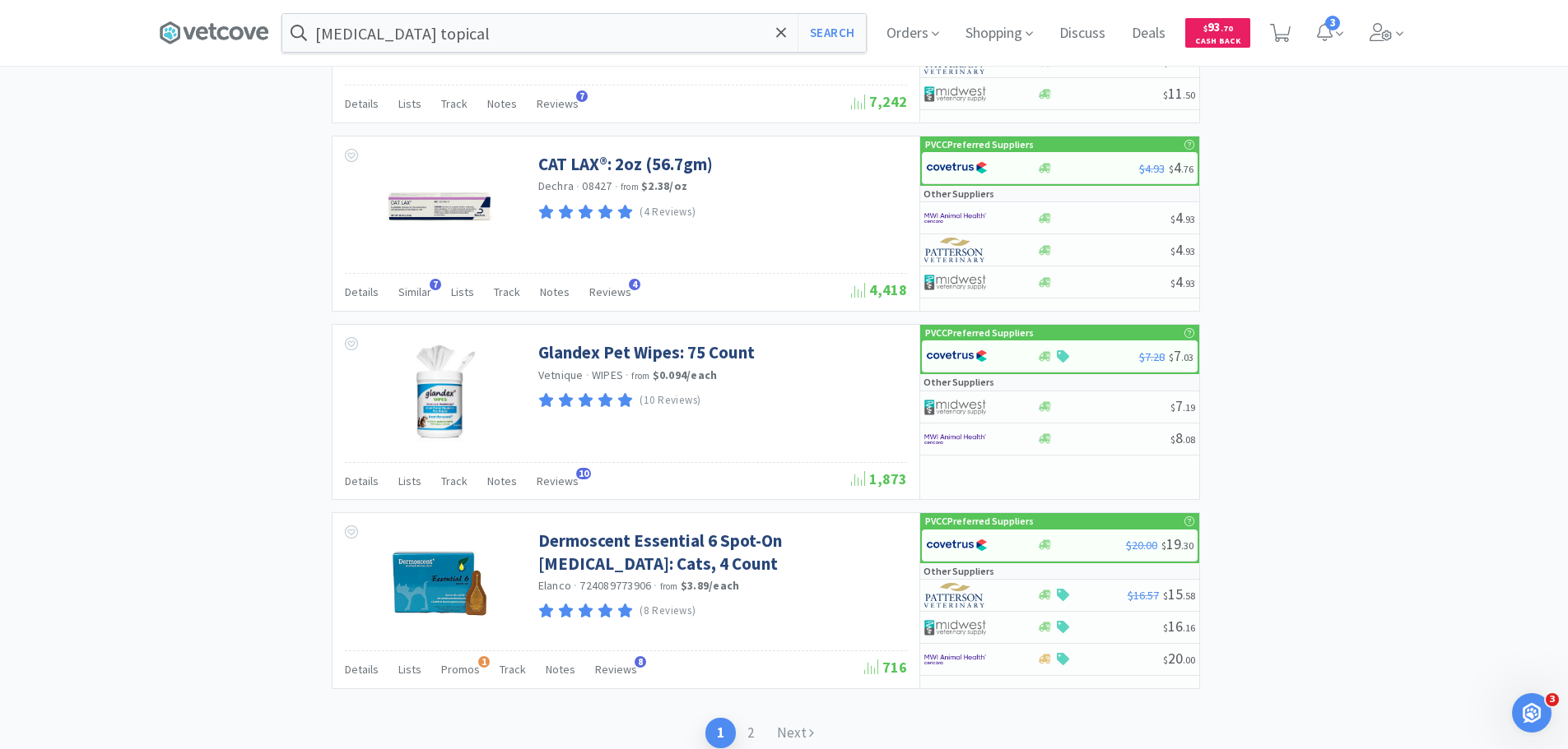
scroll to position [2396, 0]
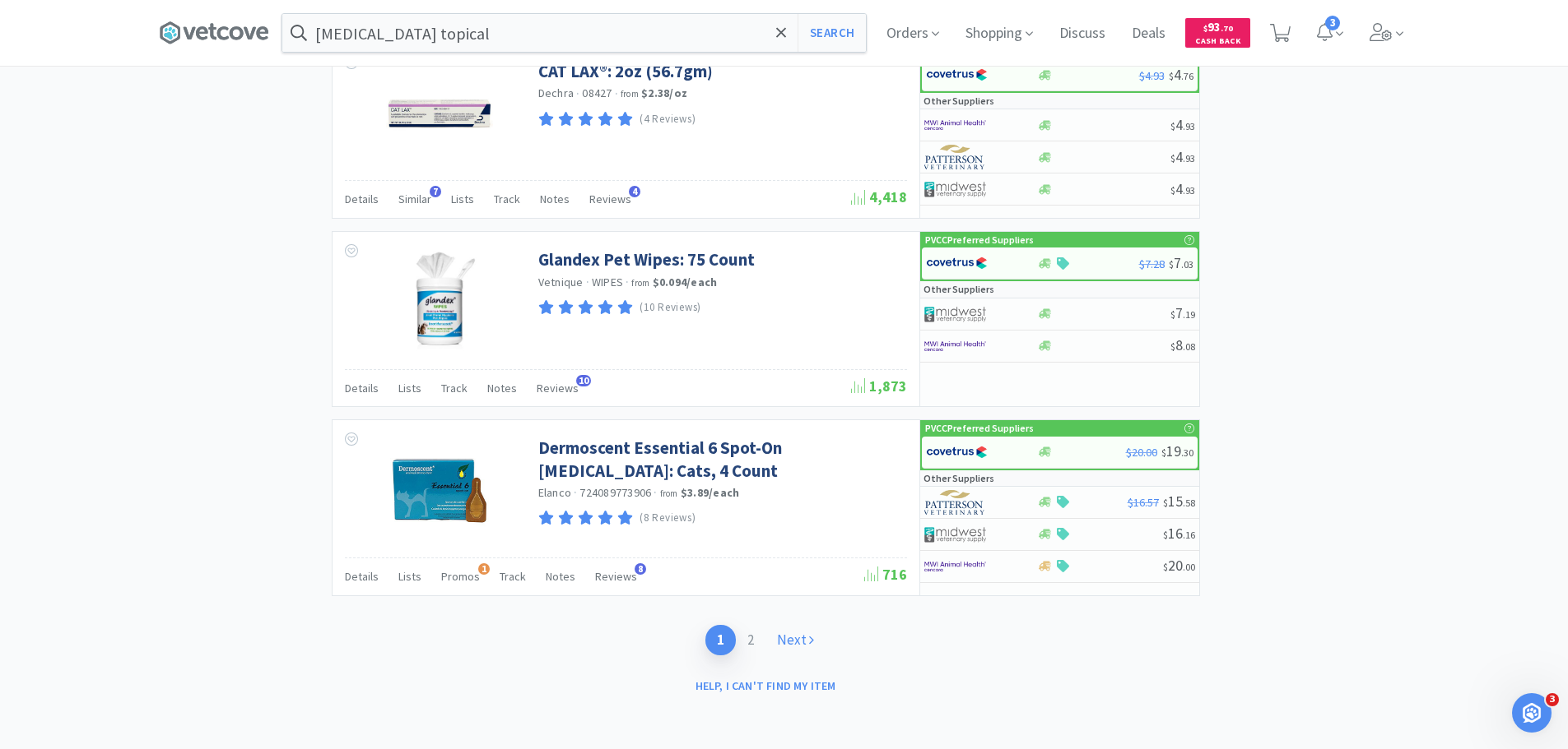
click at [787, 653] on link "Next" at bounding box center [795, 640] width 60 height 30
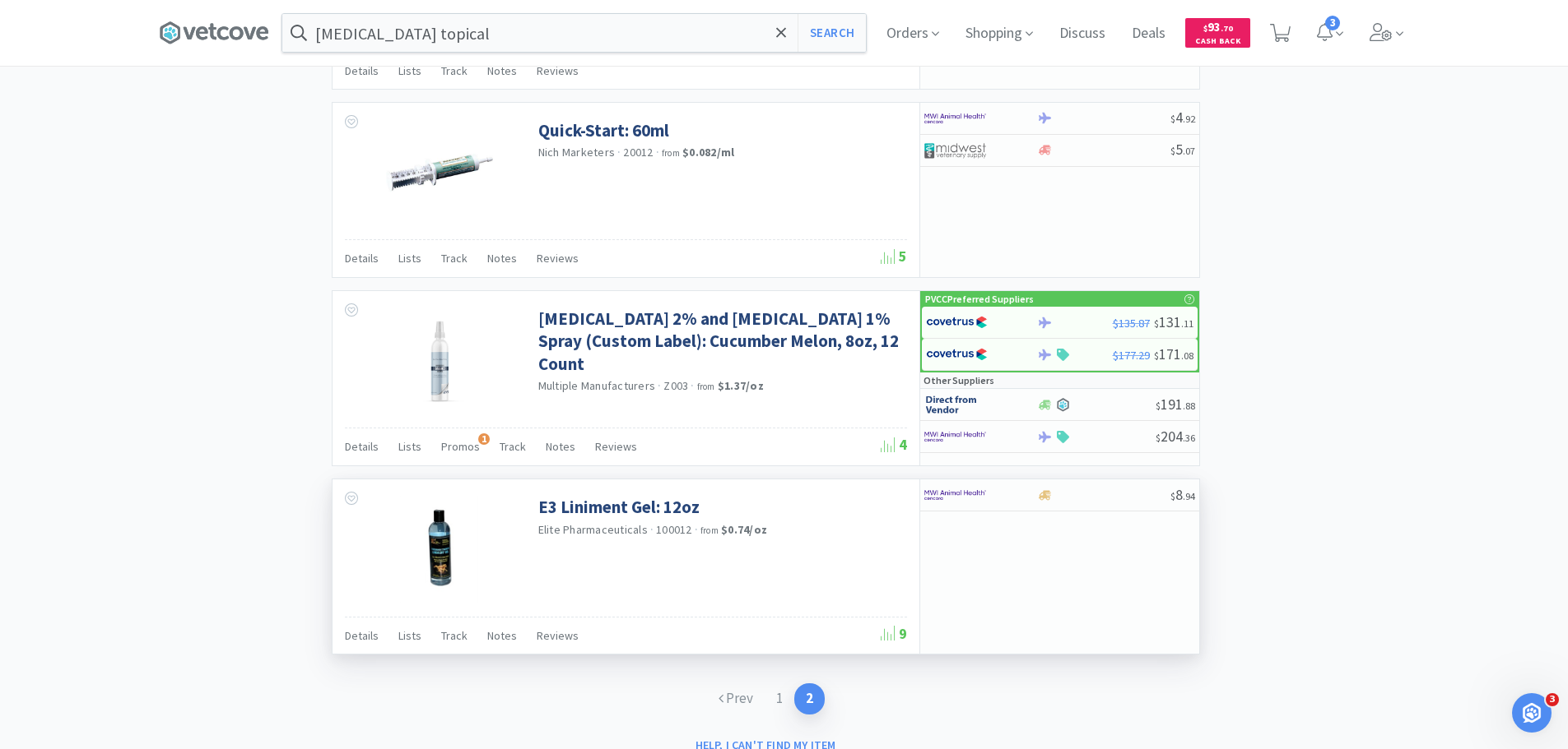
scroll to position [2182, 0]
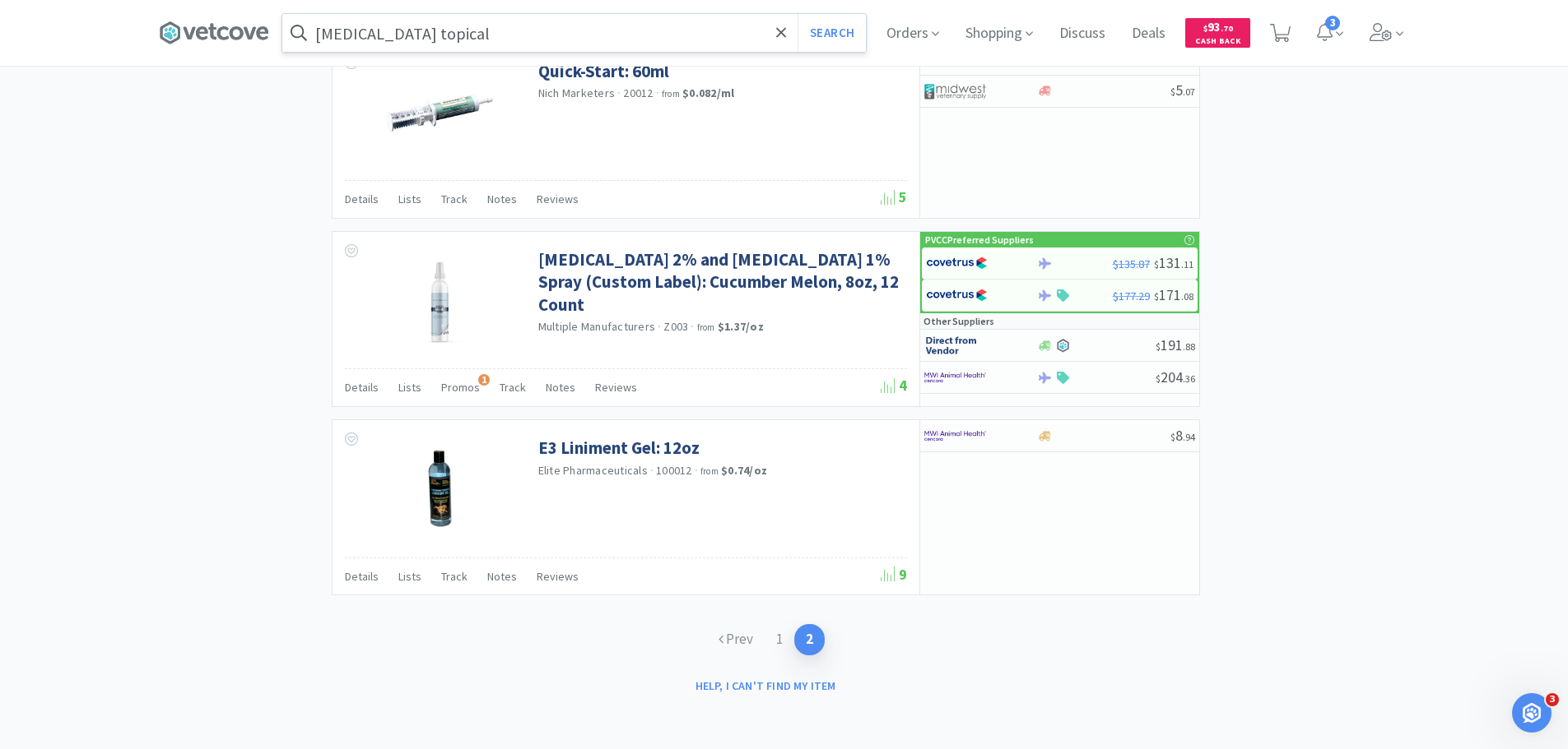
click at [464, 24] on input "[MEDICAL_DATA] topical" at bounding box center [574, 33] width 584 height 38
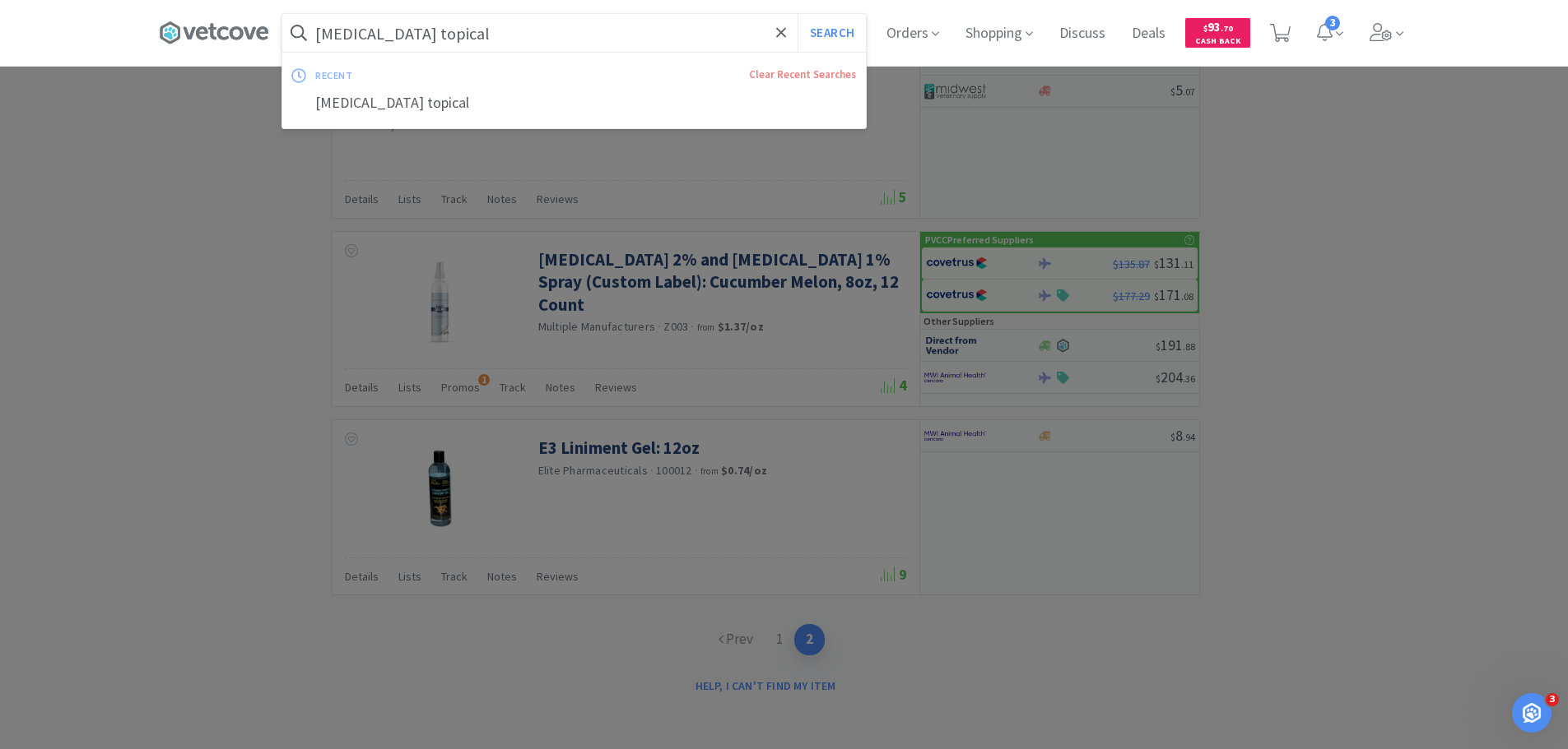
click at [464, 24] on input "[MEDICAL_DATA] topical" at bounding box center [574, 33] width 584 height 38
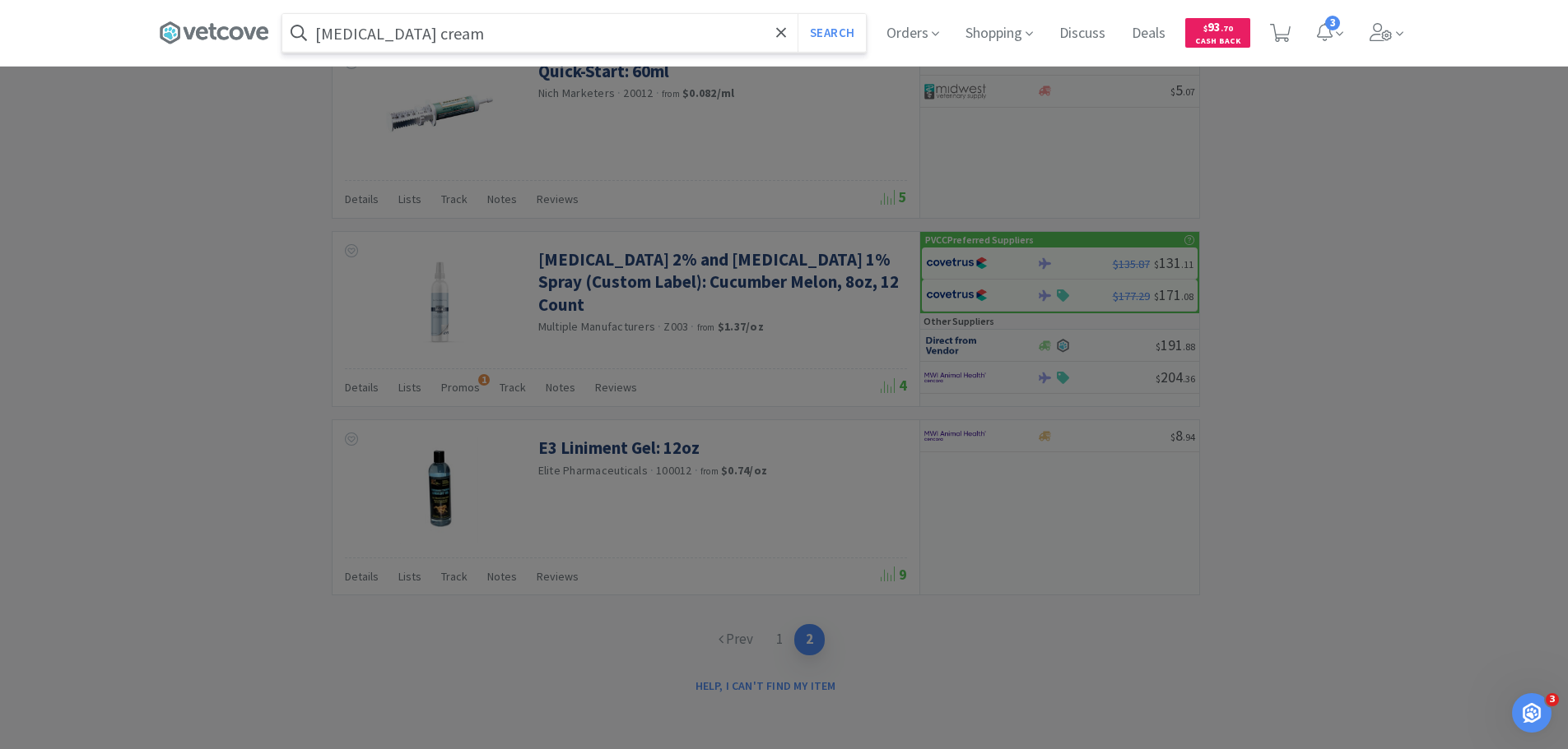
type input "[MEDICAL_DATA] cream"
click at [797, 14] on button "Search" at bounding box center [831, 33] width 68 height 38
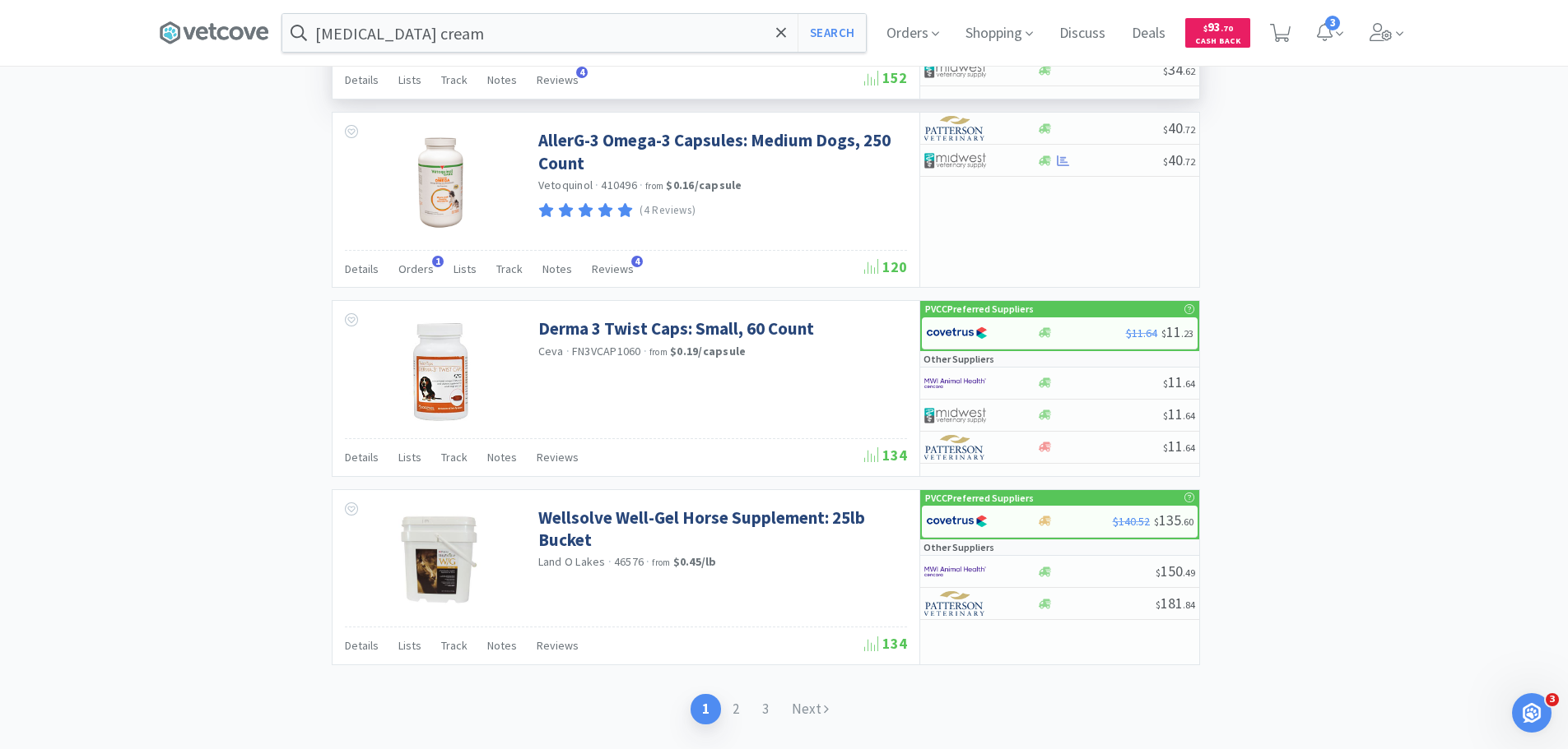
scroll to position [2377, 0]
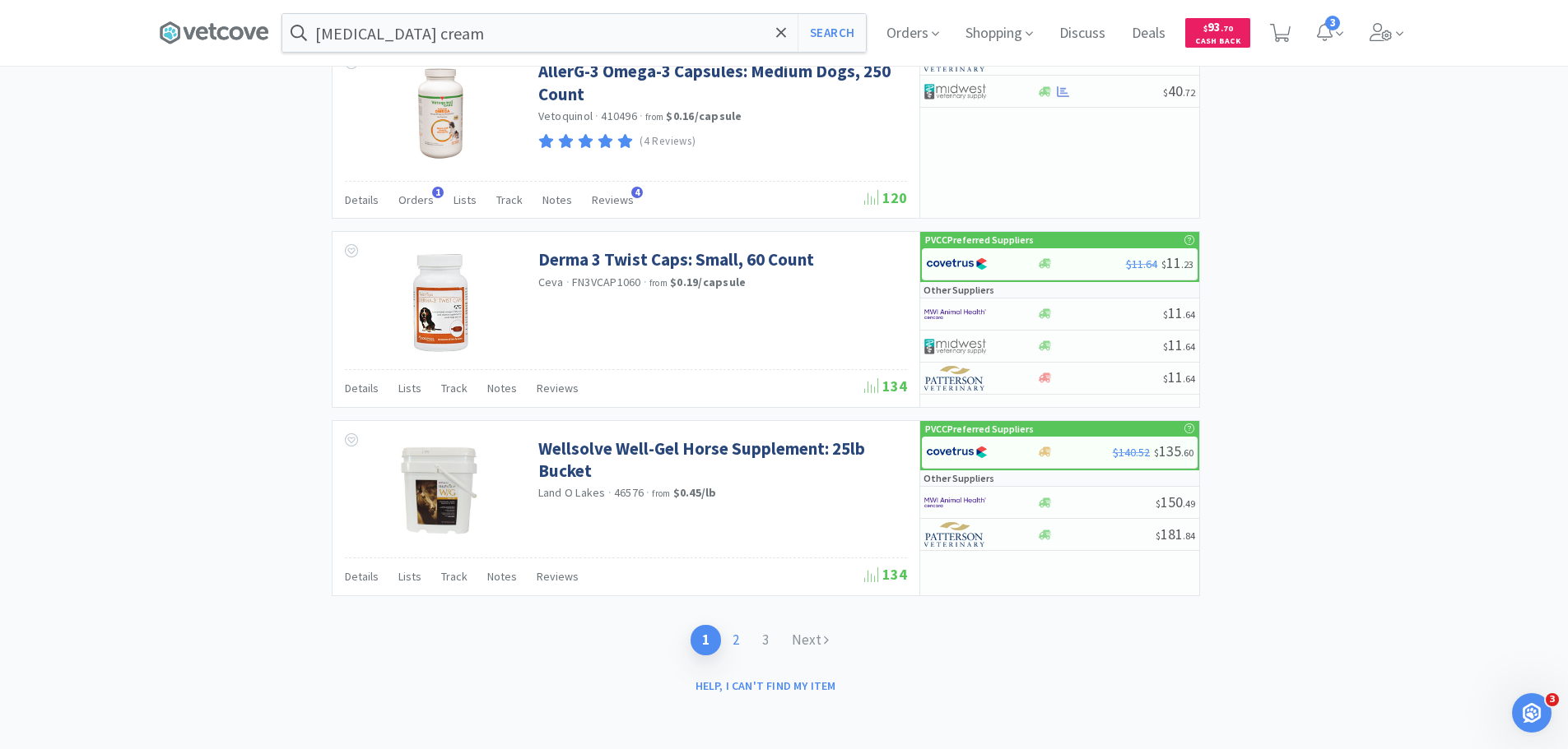
click at [740, 644] on link "2" at bounding box center [736, 640] width 30 height 30
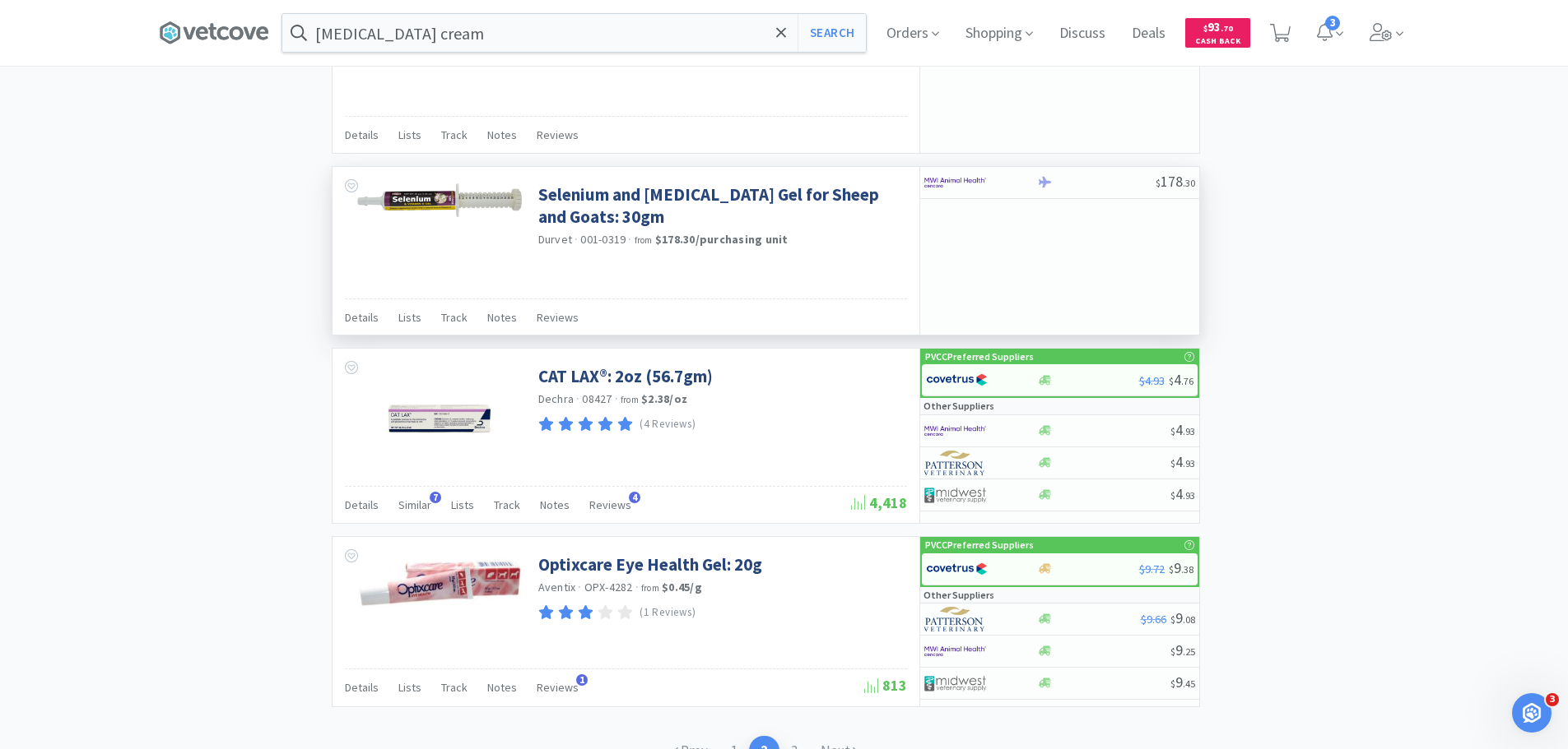
scroll to position [2346, 0]
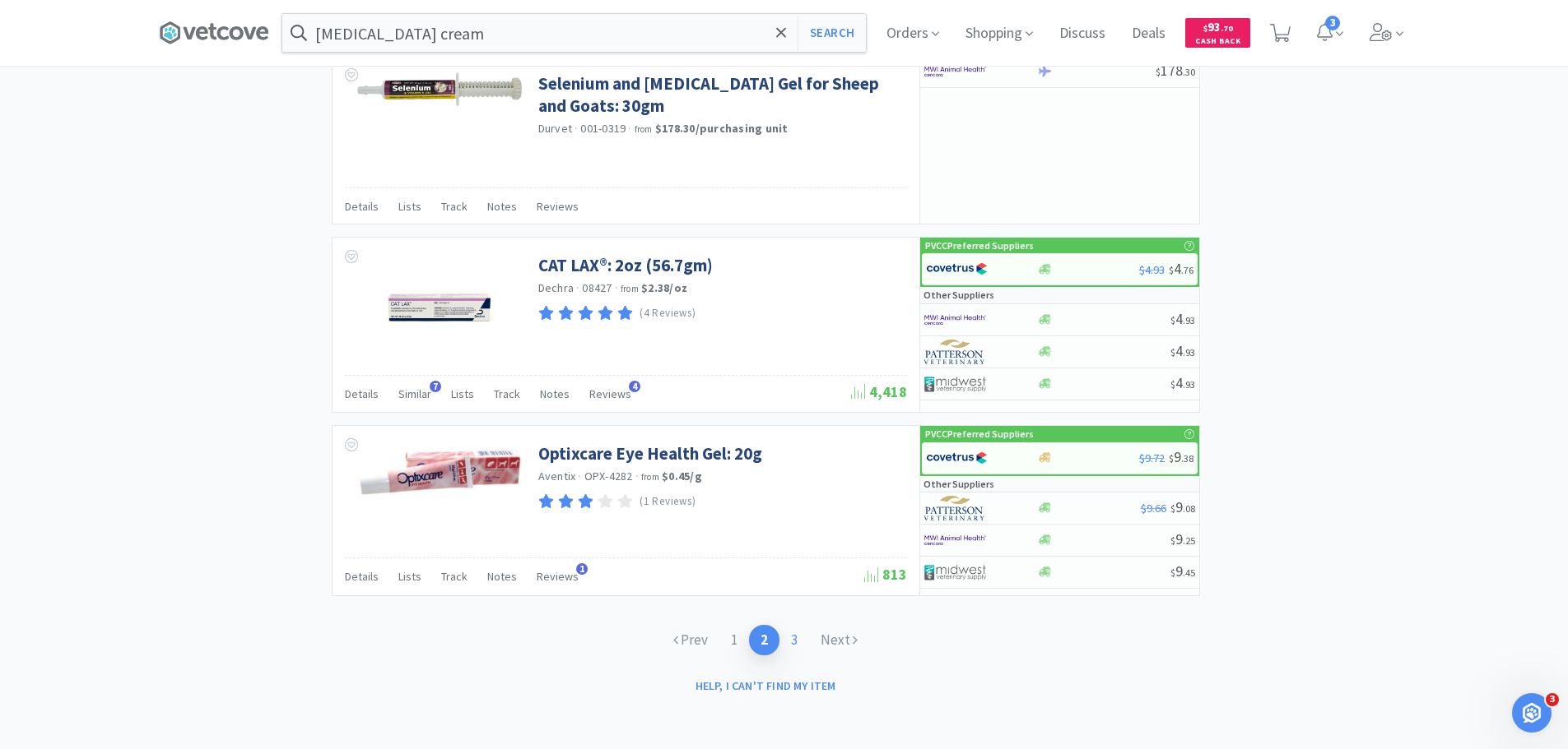
click at [804, 638] on link "3" at bounding box center [794, 640] width 30 height 30
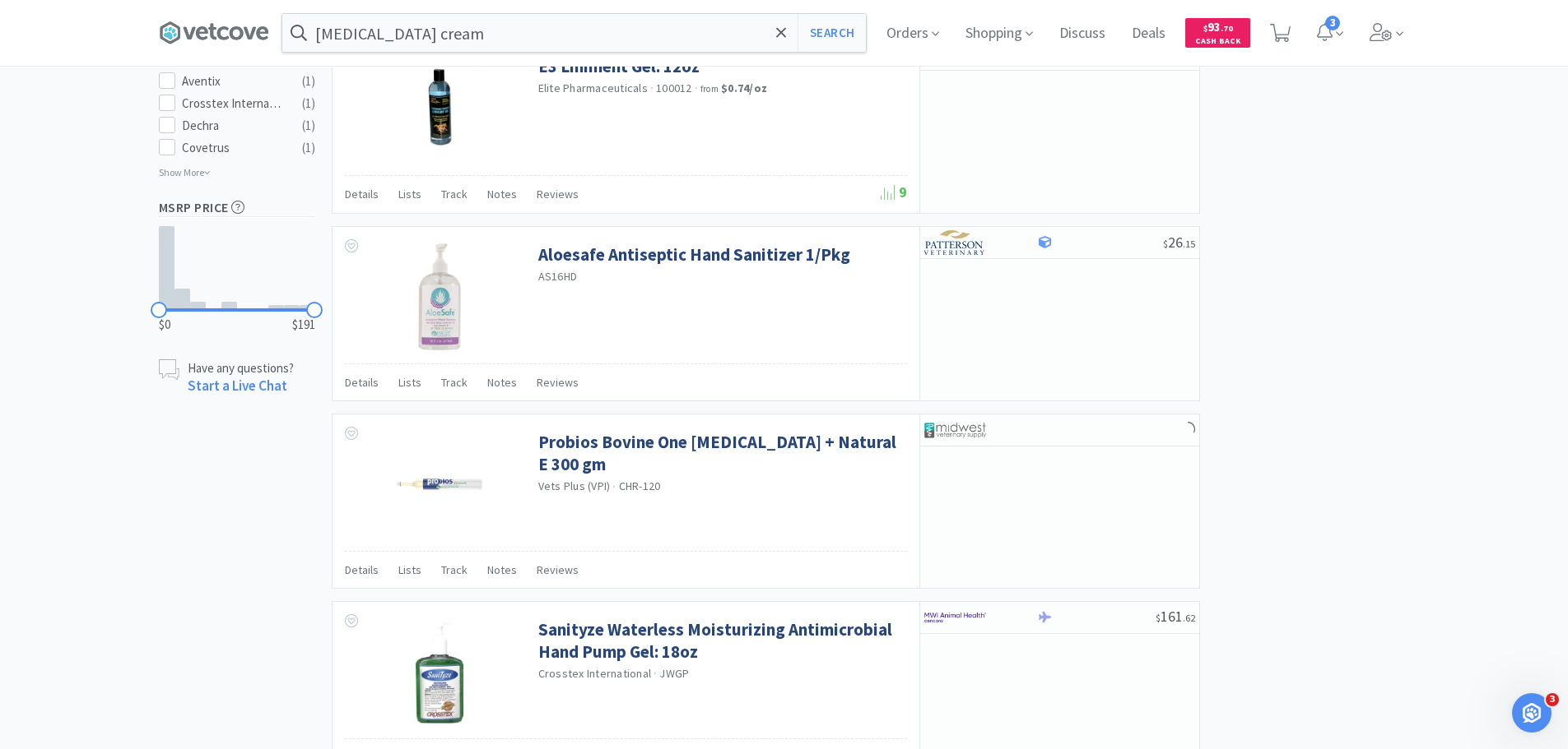
scroll to position [1054, 0]
